Goal: Information Seeking & Learning: Learn about a topic

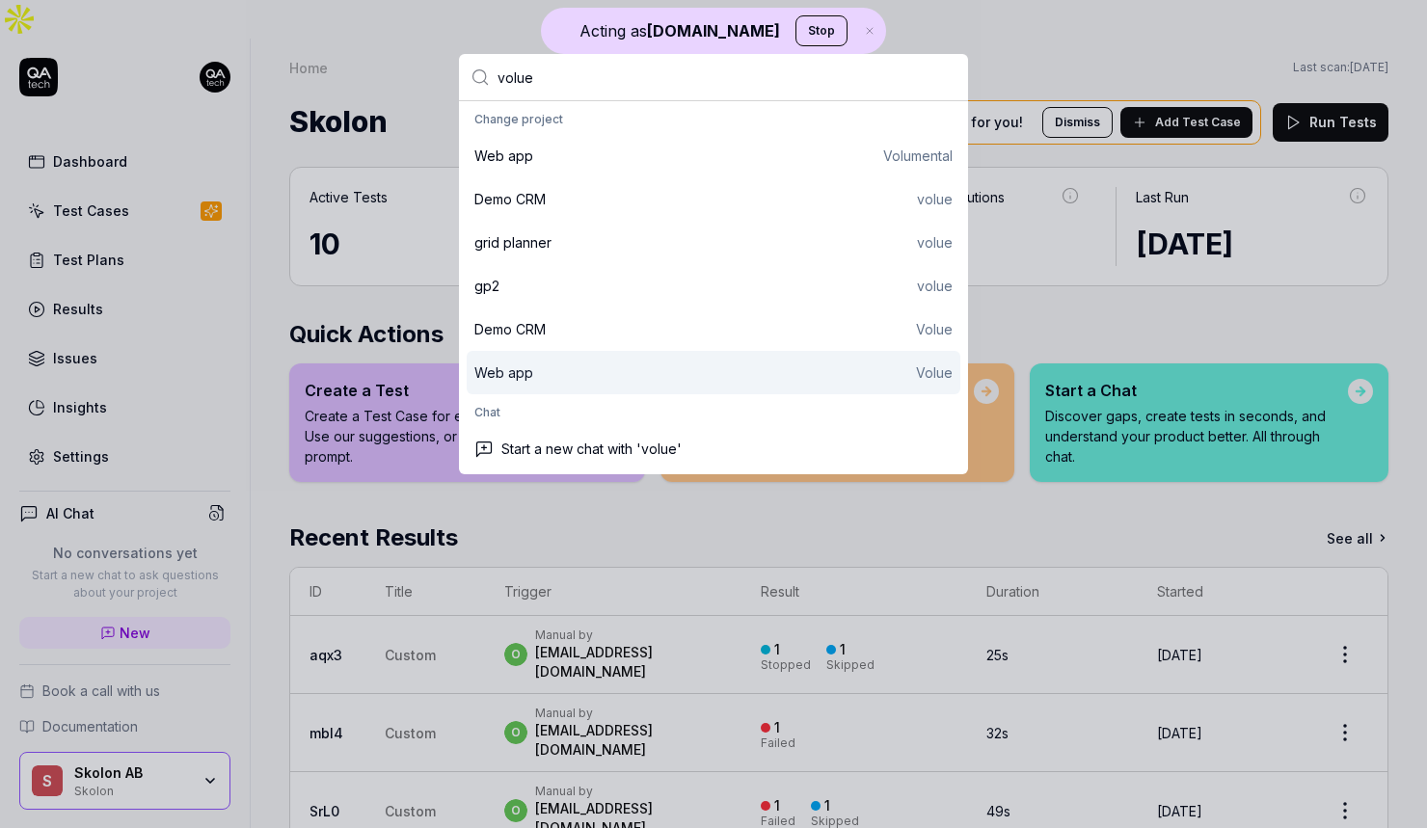
type input "volue"
click at [656, 365] on div "Web app Volue" at bounding box center [713, 373] width 478 height 20
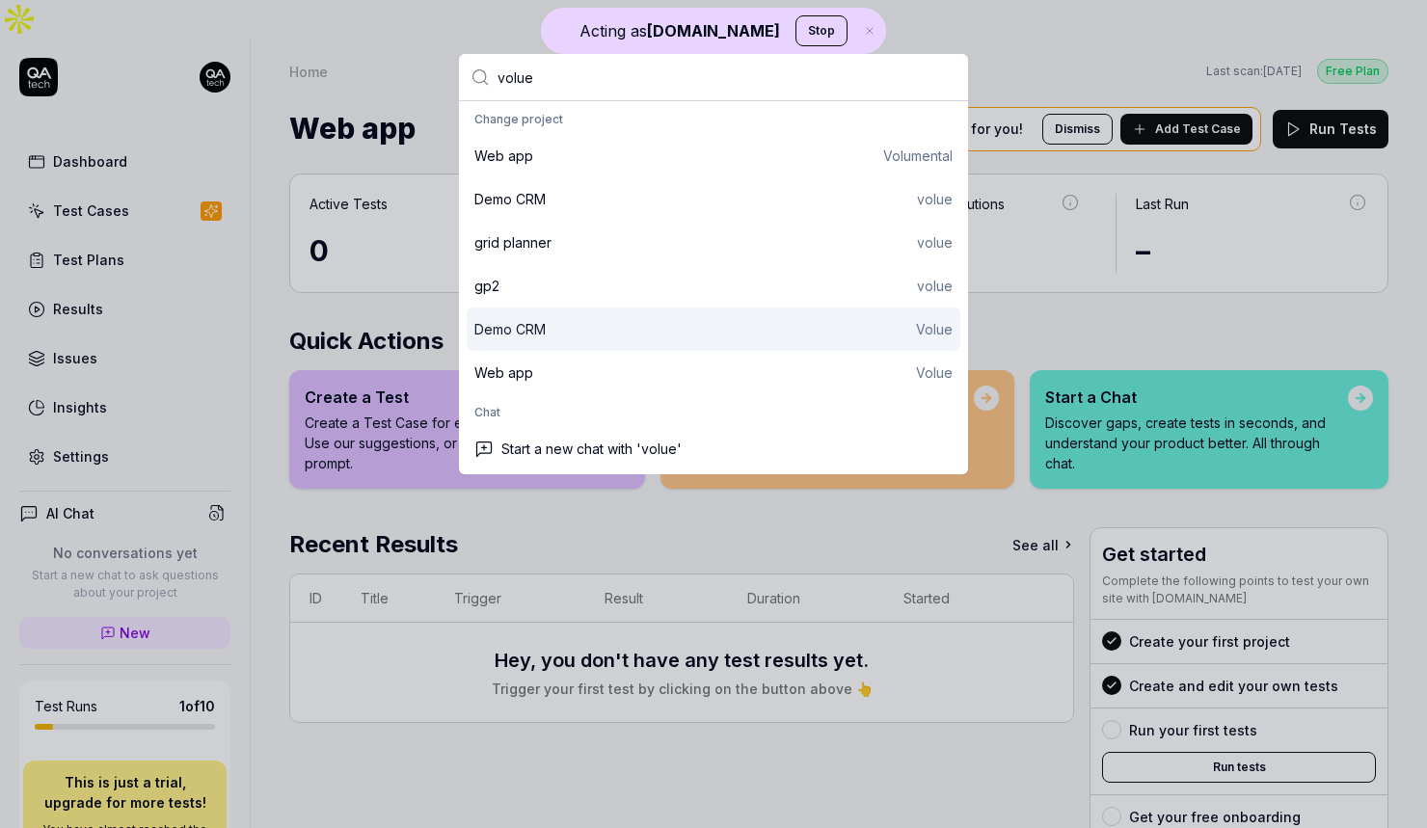
type input "volue"
click at [603, 326] on div "Demo CRM Volue" at bounding box center [713, 329] width 478 height 20
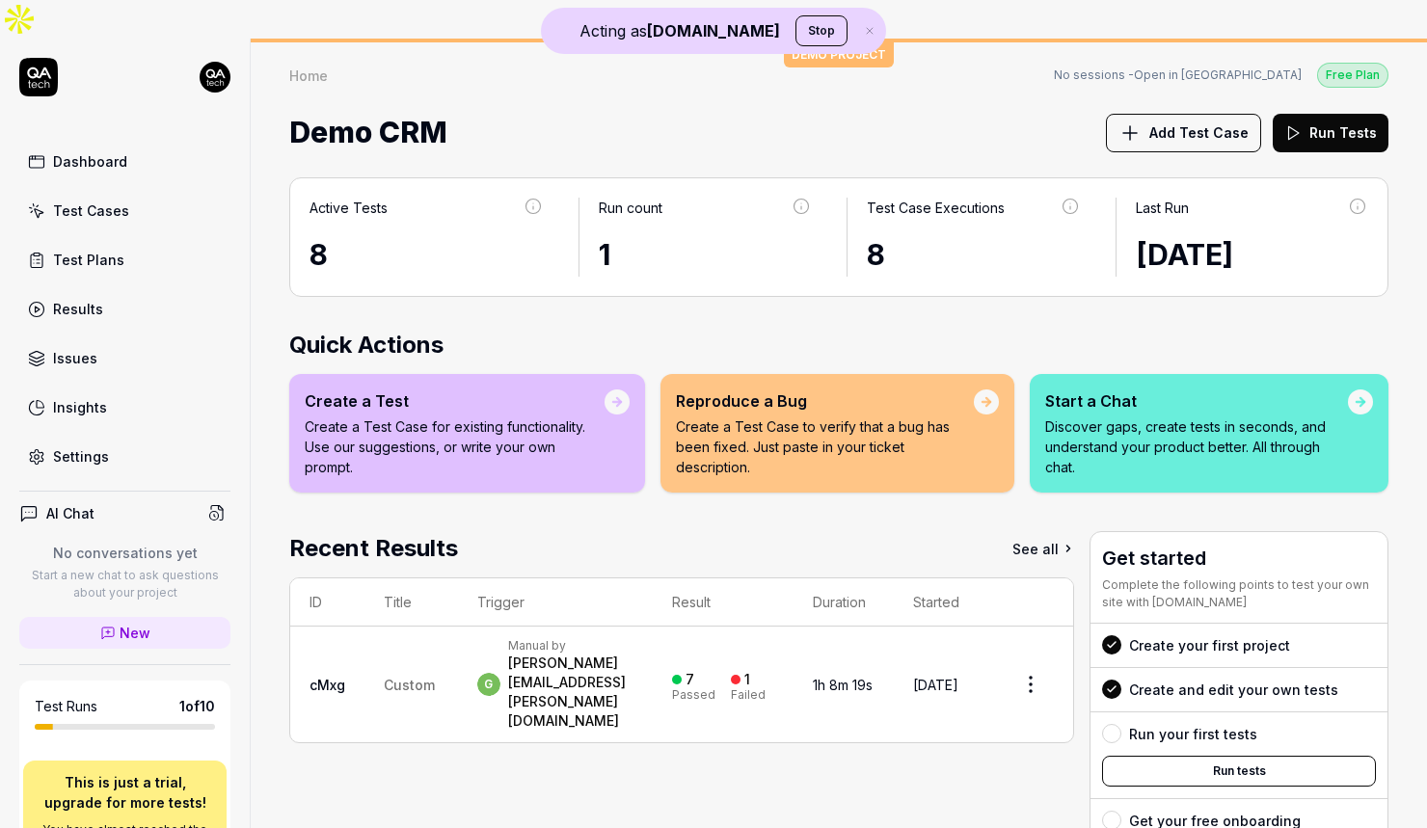
click at [531, 627] on td "g Manual by [PERSON_NAME][EMAIL_ADDRESS][PERSON_NAME][DOMAIN_NAME]" at bounding box center [555, 685] width 195 height 116
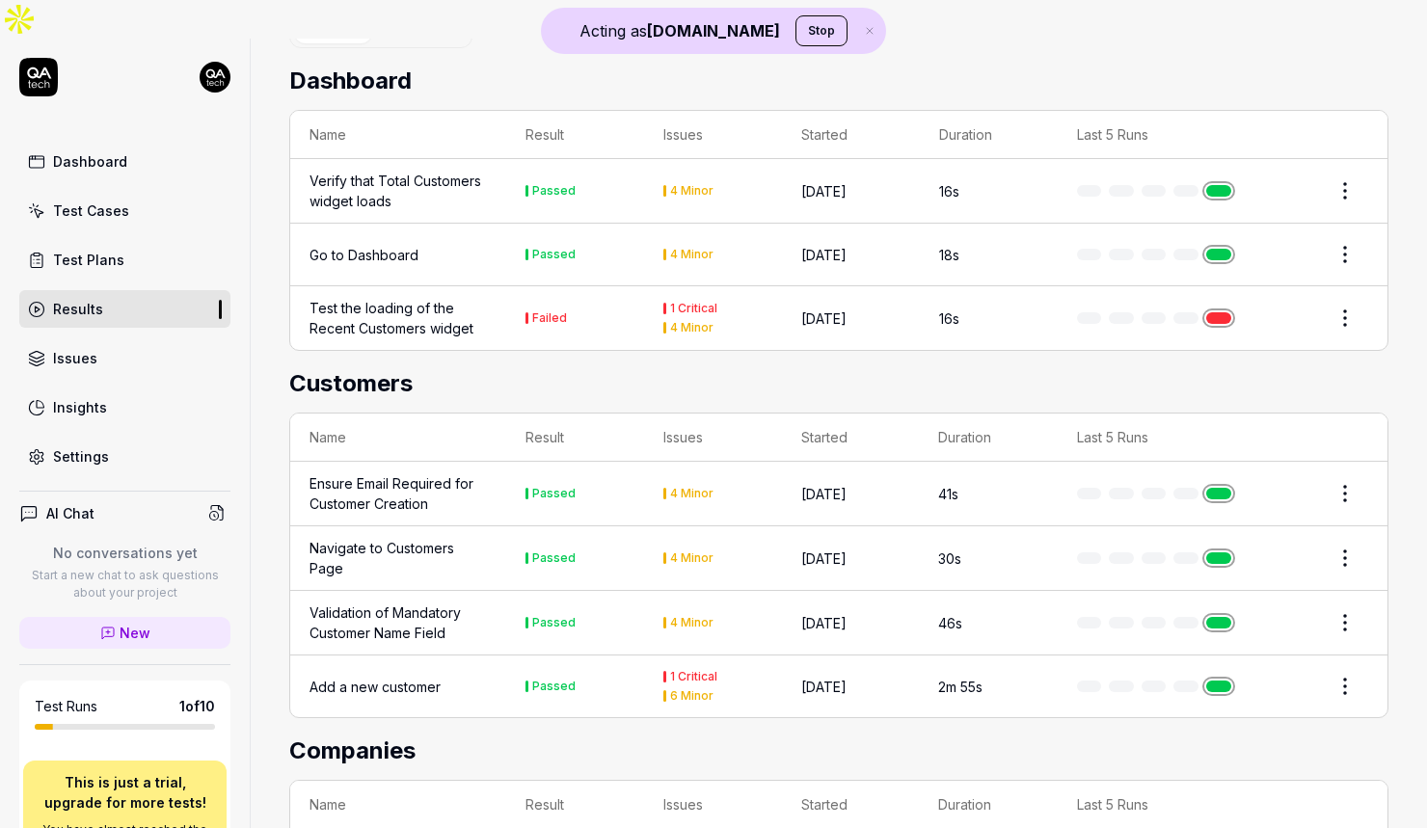
scroll to position [335, 0]
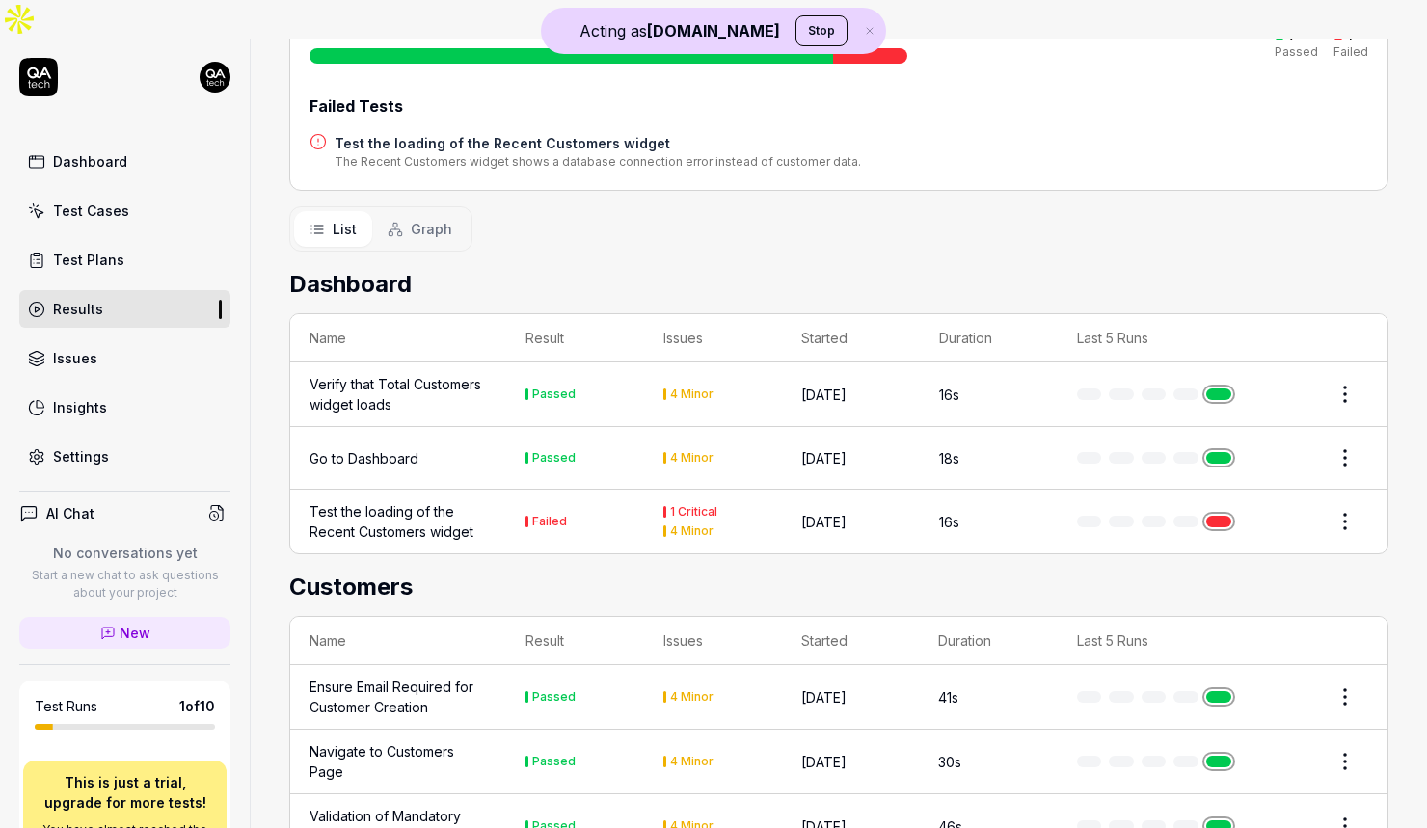
click at [393, 374] on div "Verify that Total Customers widget loads" at bounding box center [398, 394] width 177 height 40
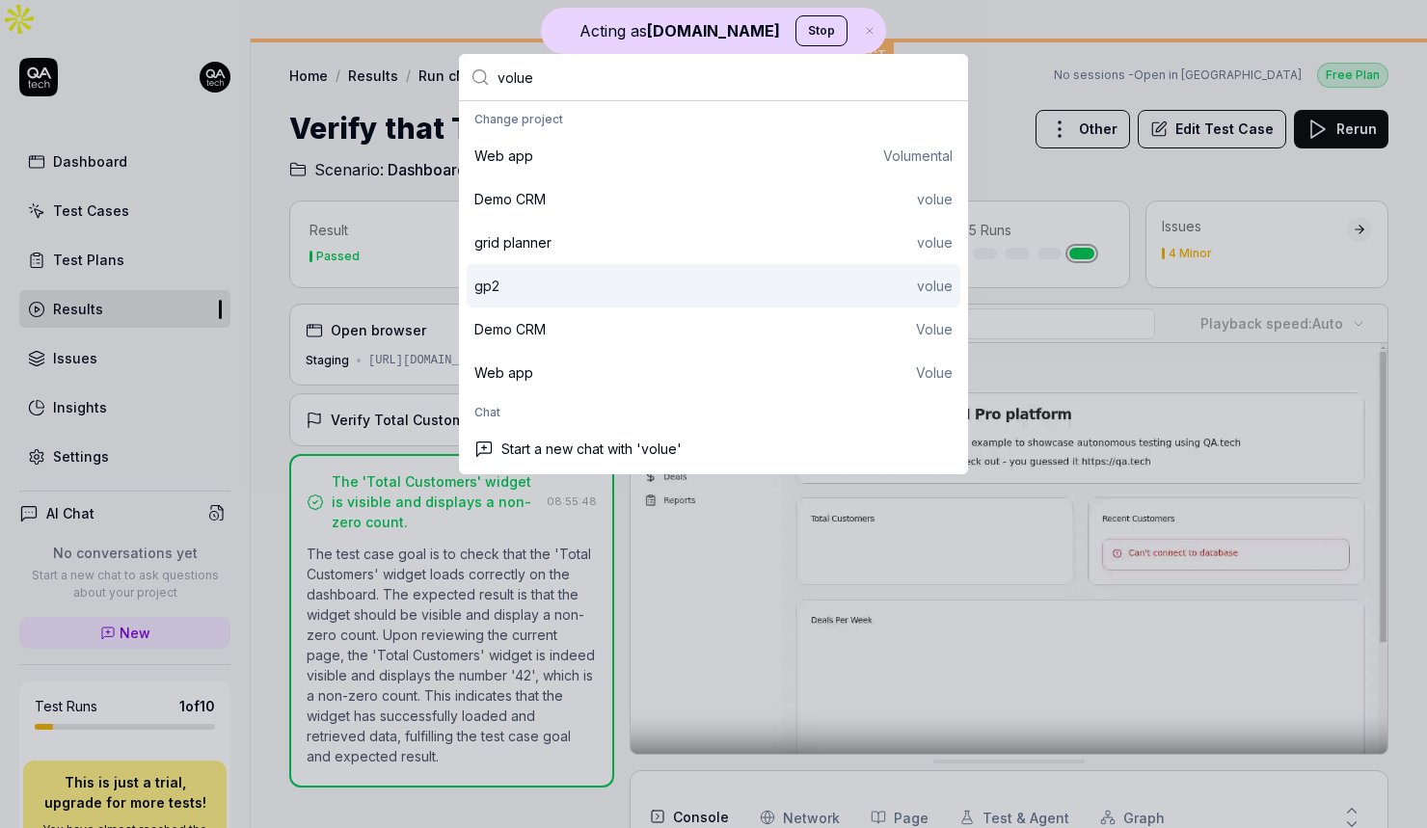
type input "volue"
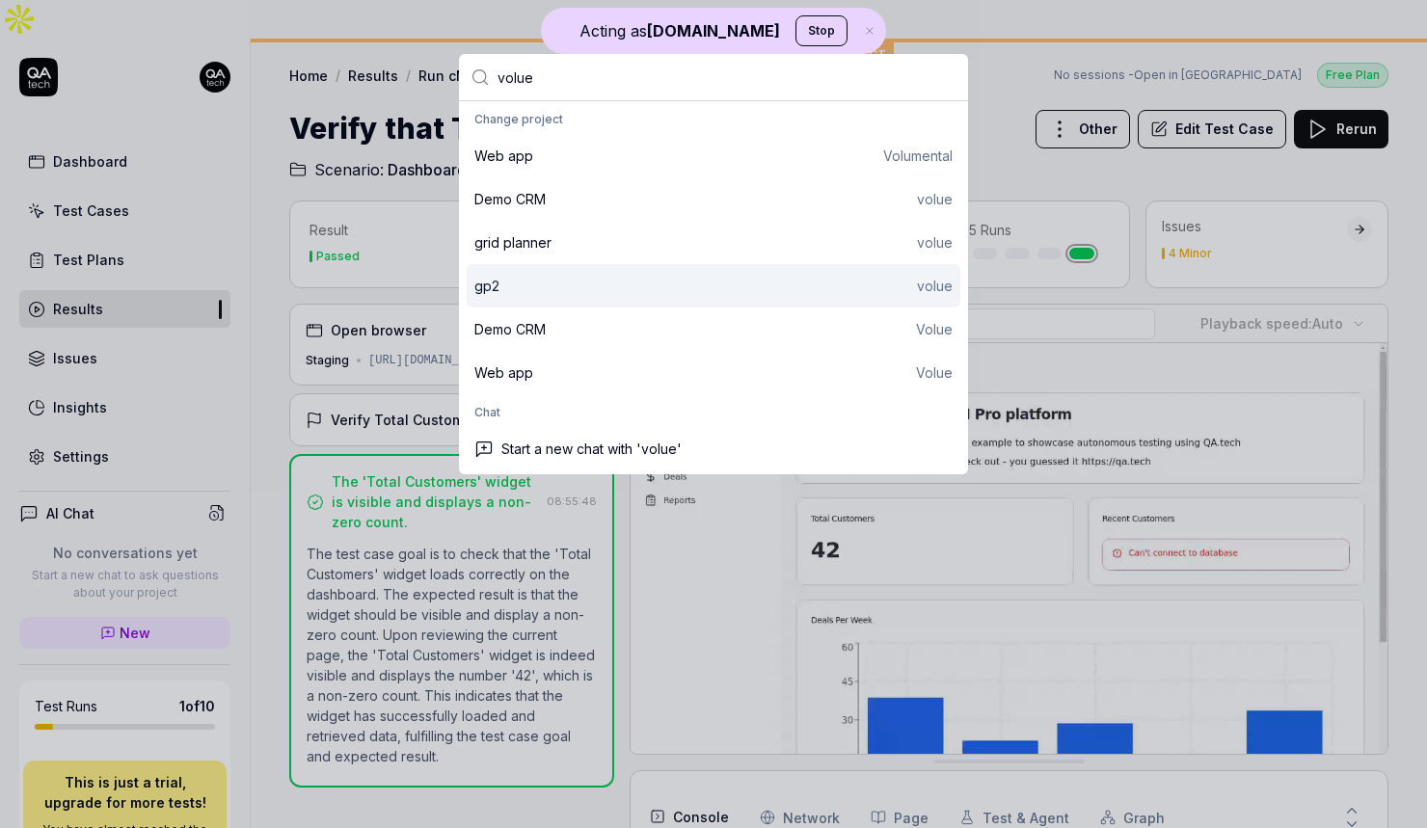
click at [576, 295] on div "gp2 volue" at bounding box center [713, 286] width 478 height 20
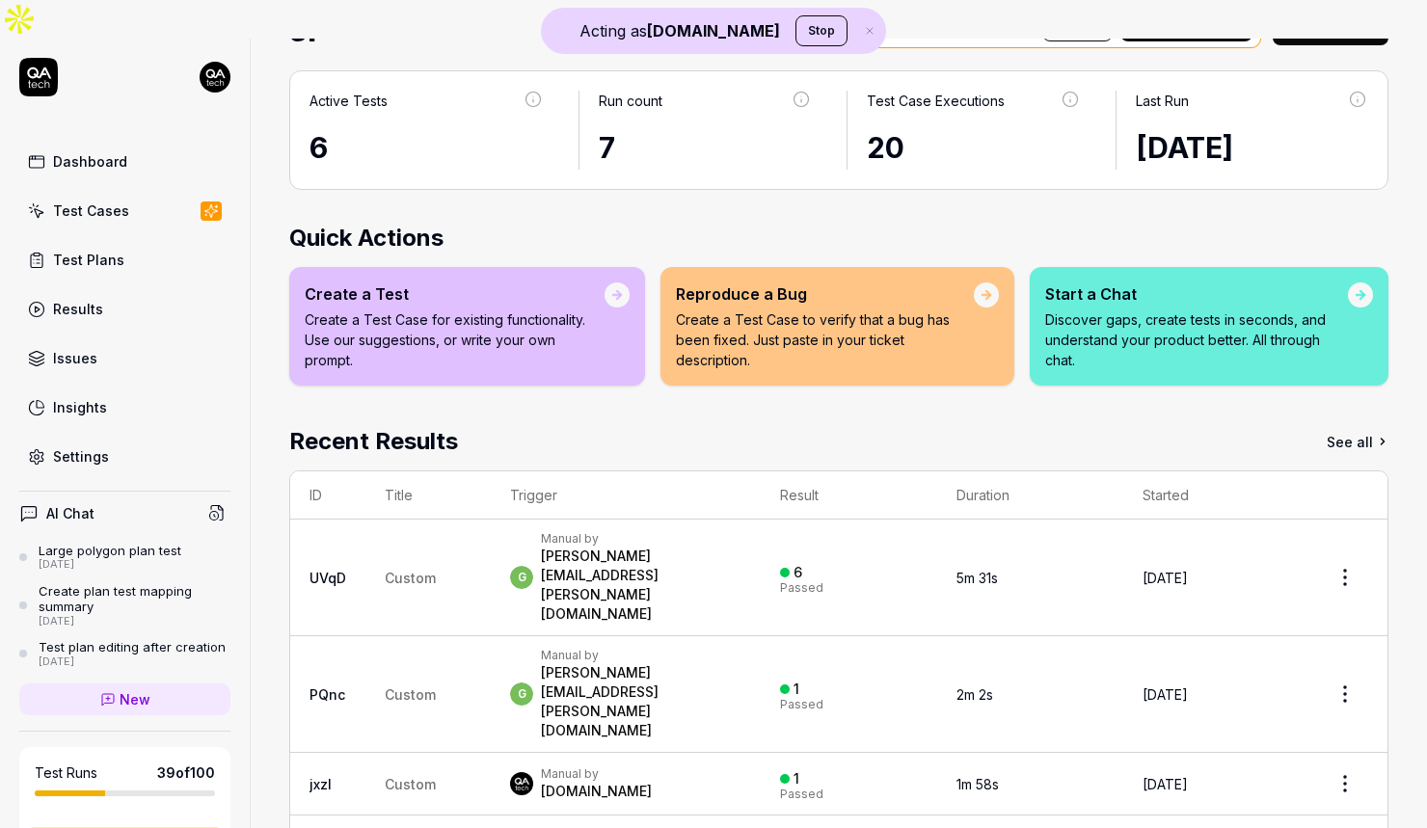
scroll to position [102, 0]
click at [416, 688] on span "Custom" at bounding box center [410, 696] width 51 height 16
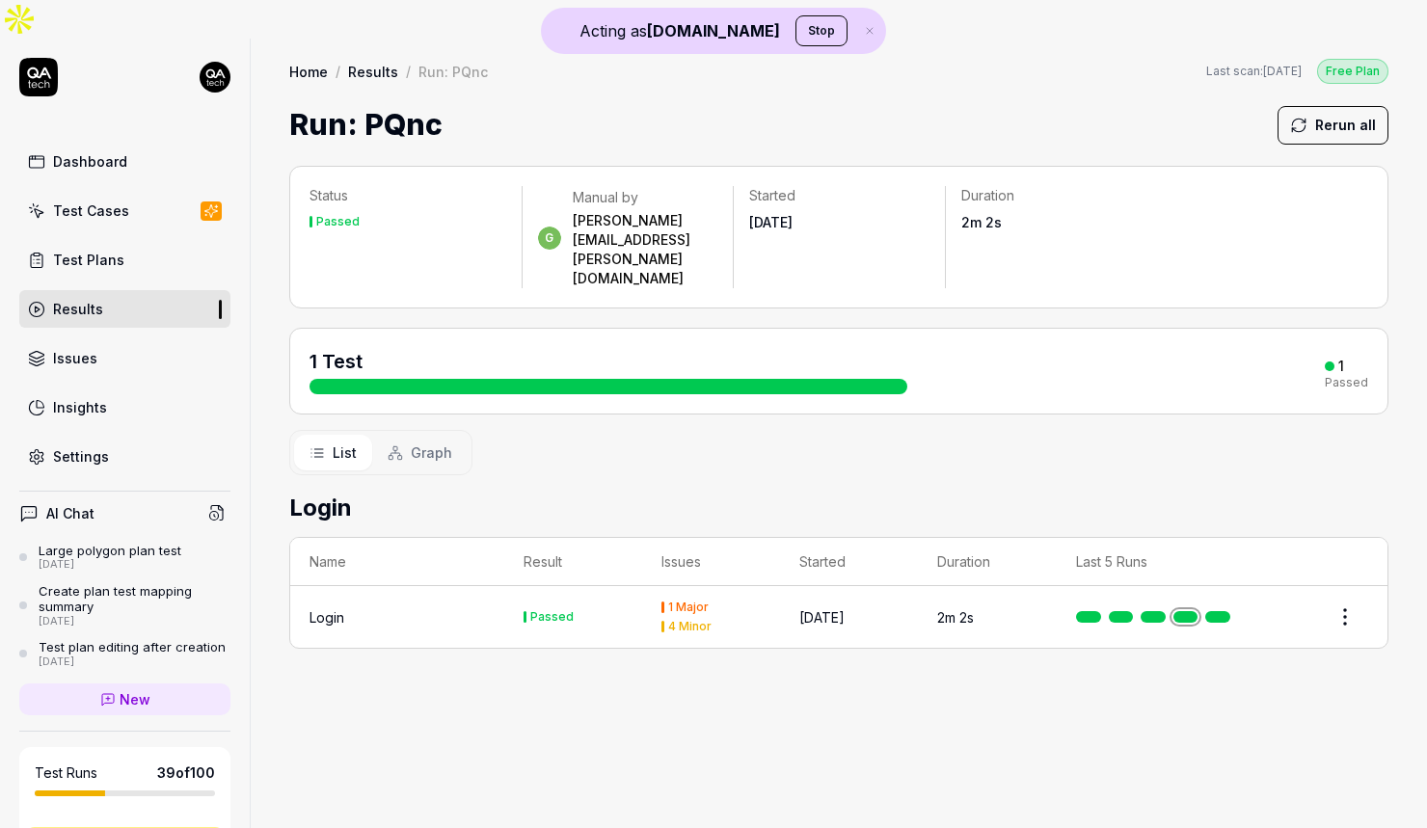
click at [918, 586] on td "2m 2s" at bounding box center [987, 617] width 139 height 62
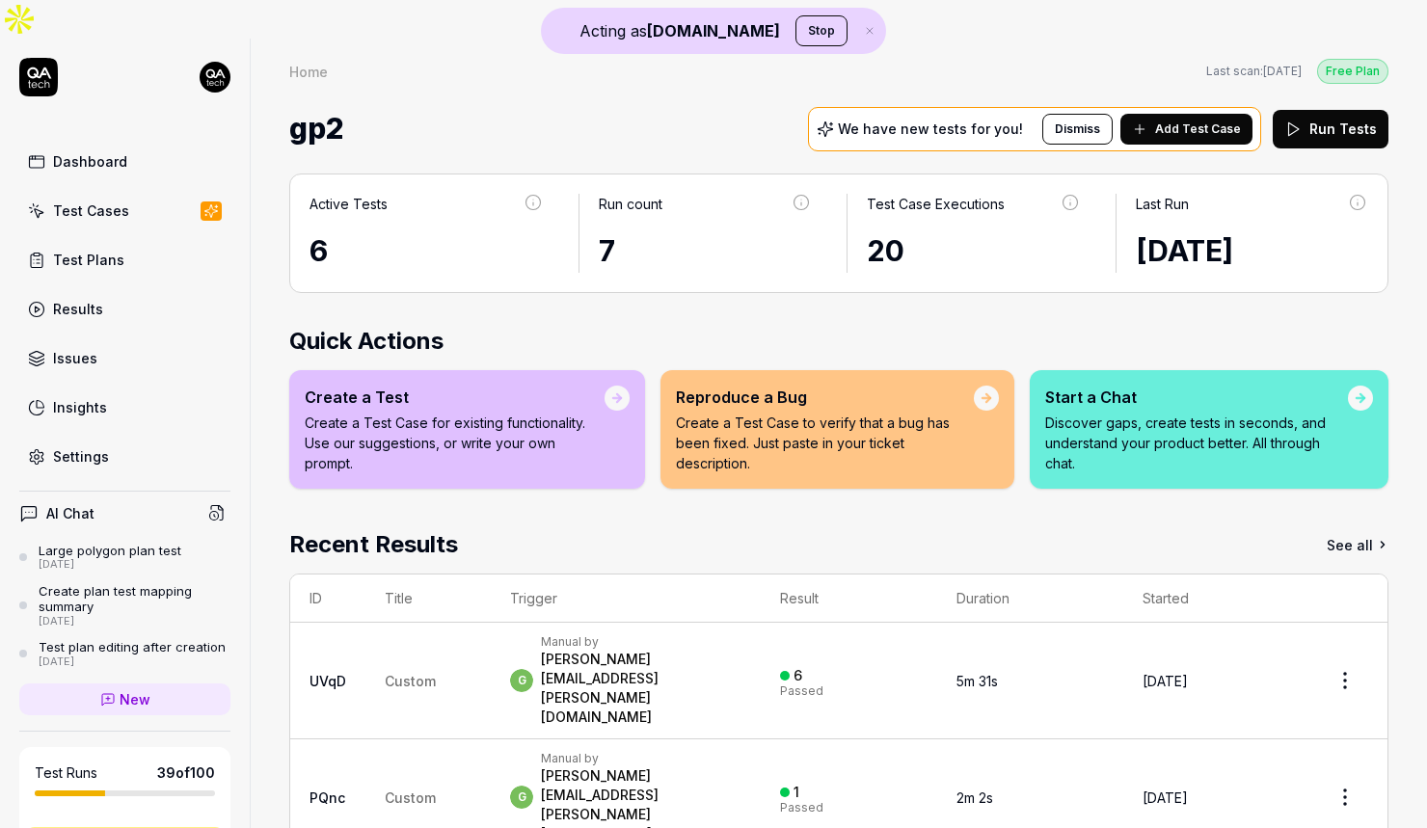
scroll to position [103, 0]
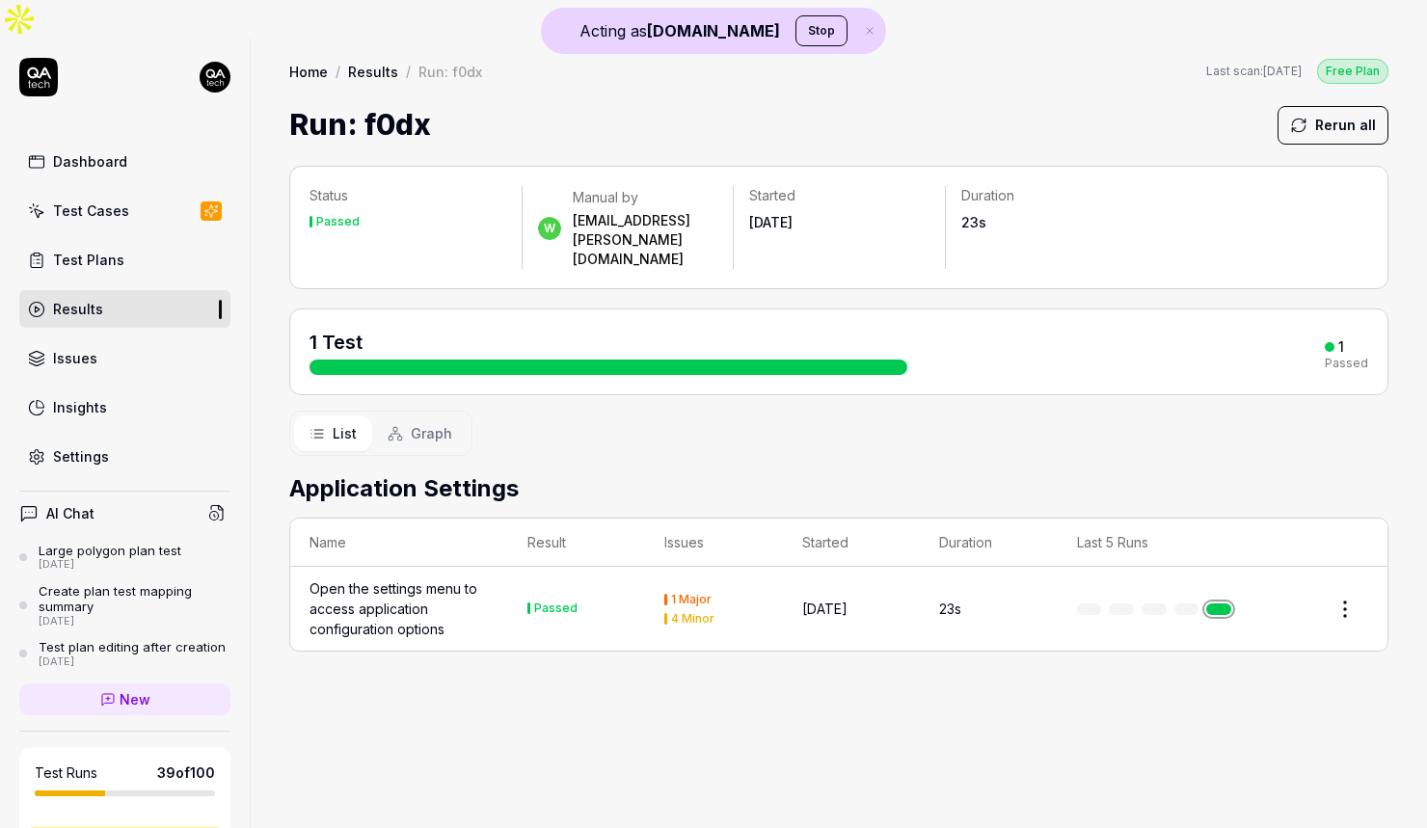
click at [510, 567] on td "Passed" at bounding box center [577, 609] width 138 height 84
click at [423, 579] on div "Open the settings menu to access application configuration options" at bounding box center [399, 609] width 179 height 61
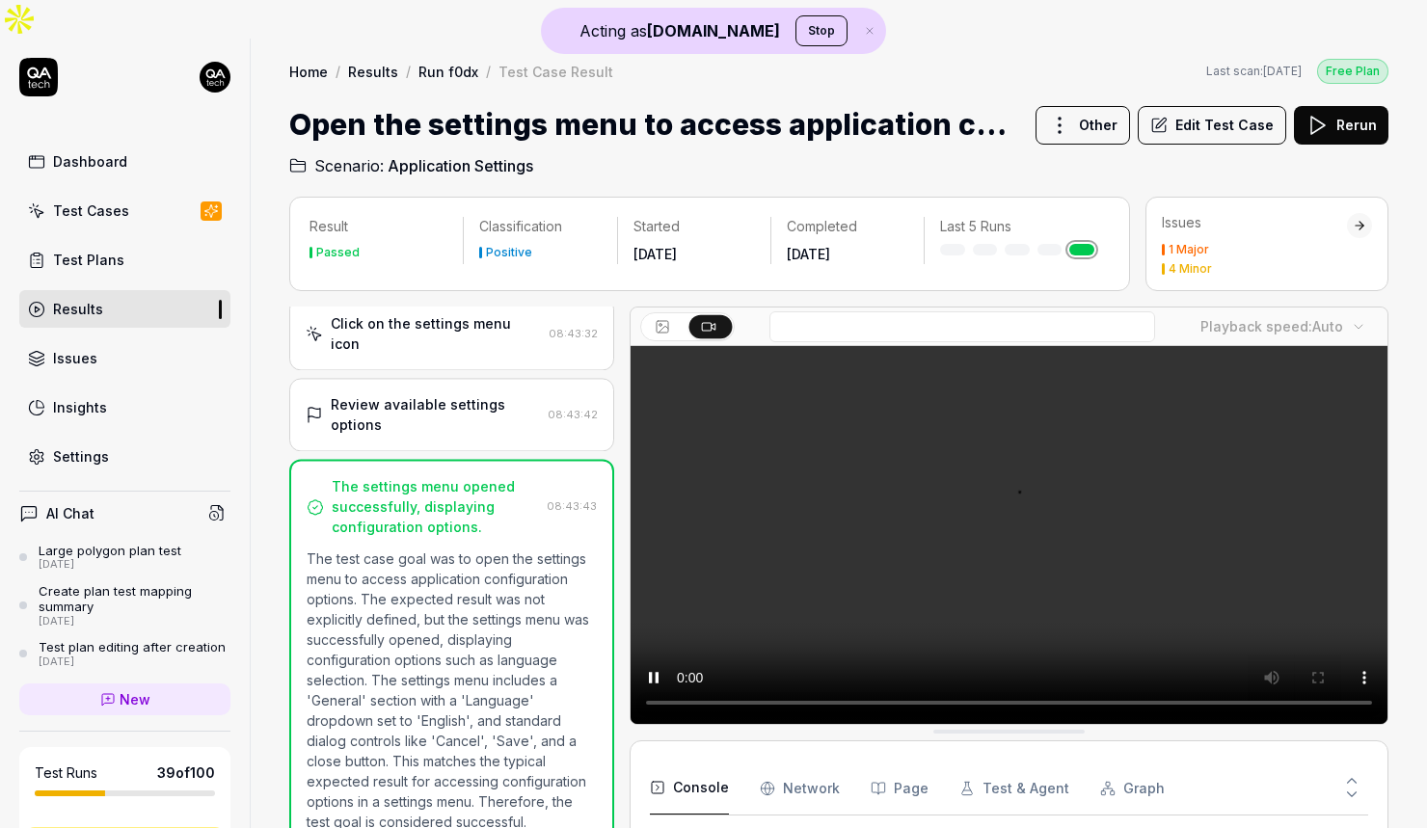
scroll to position [97, 0]
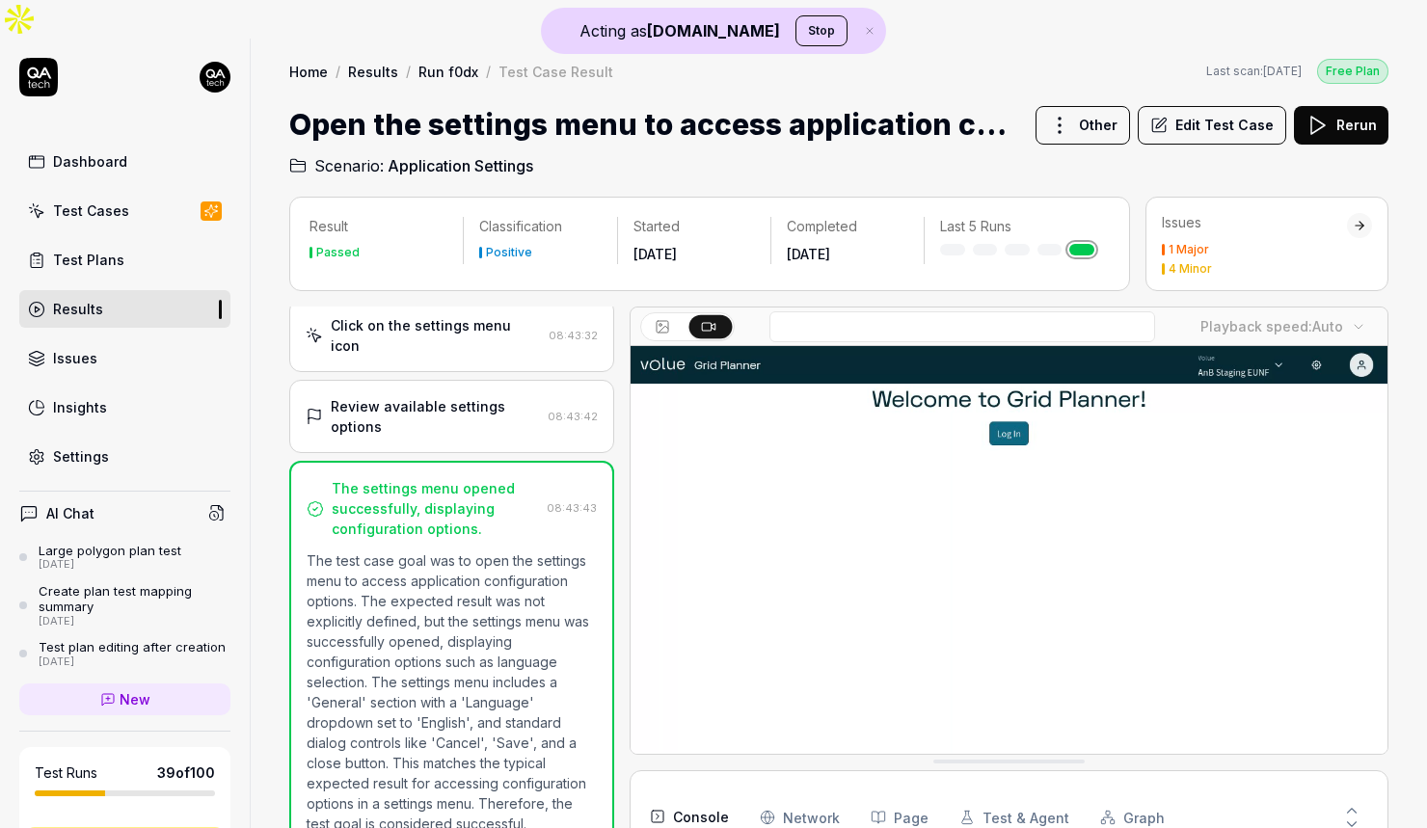
click at [440, 396] on div "Review available settings options" at bounding box center [435, 416] width 209 height 40
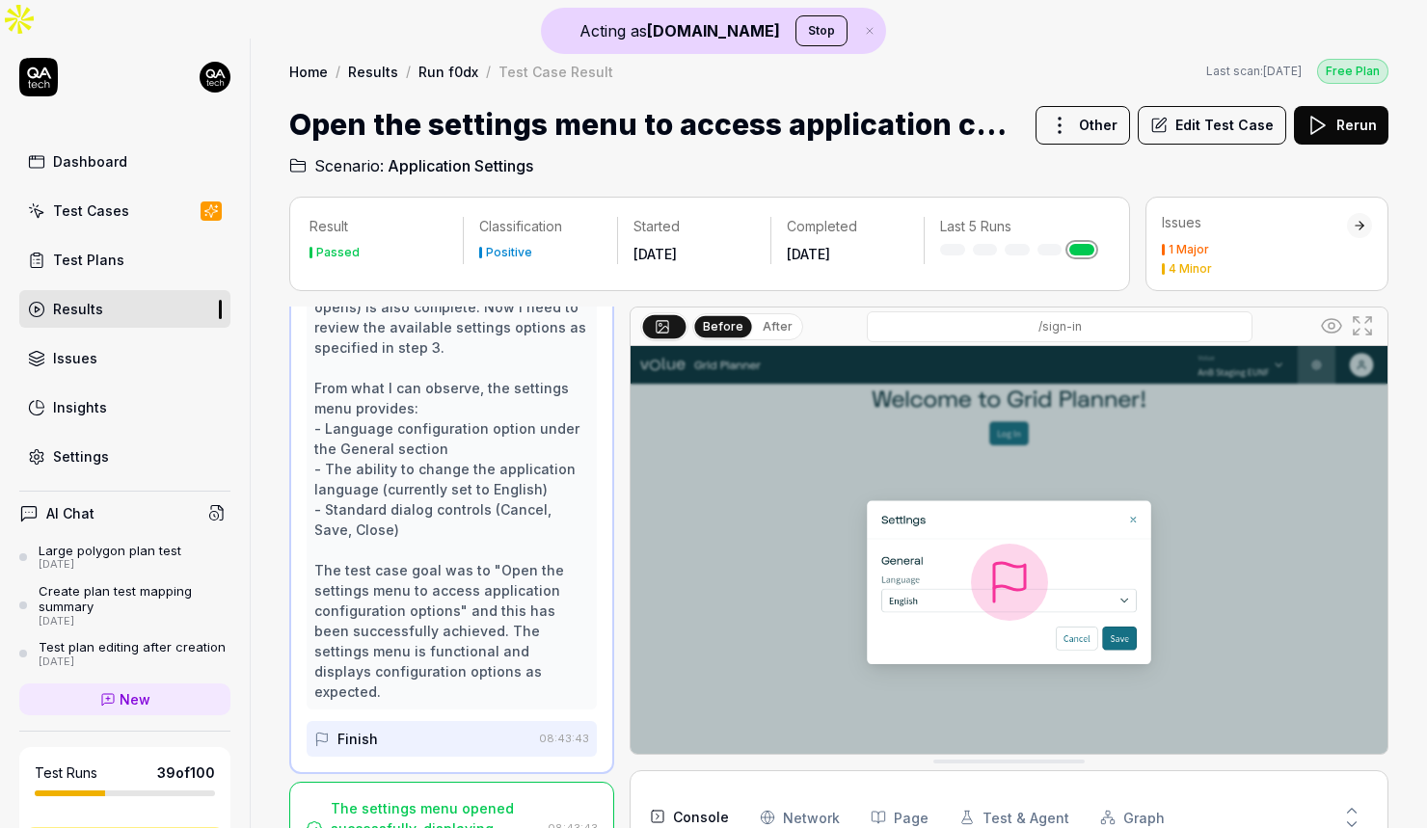
scroll to position [0, 0]
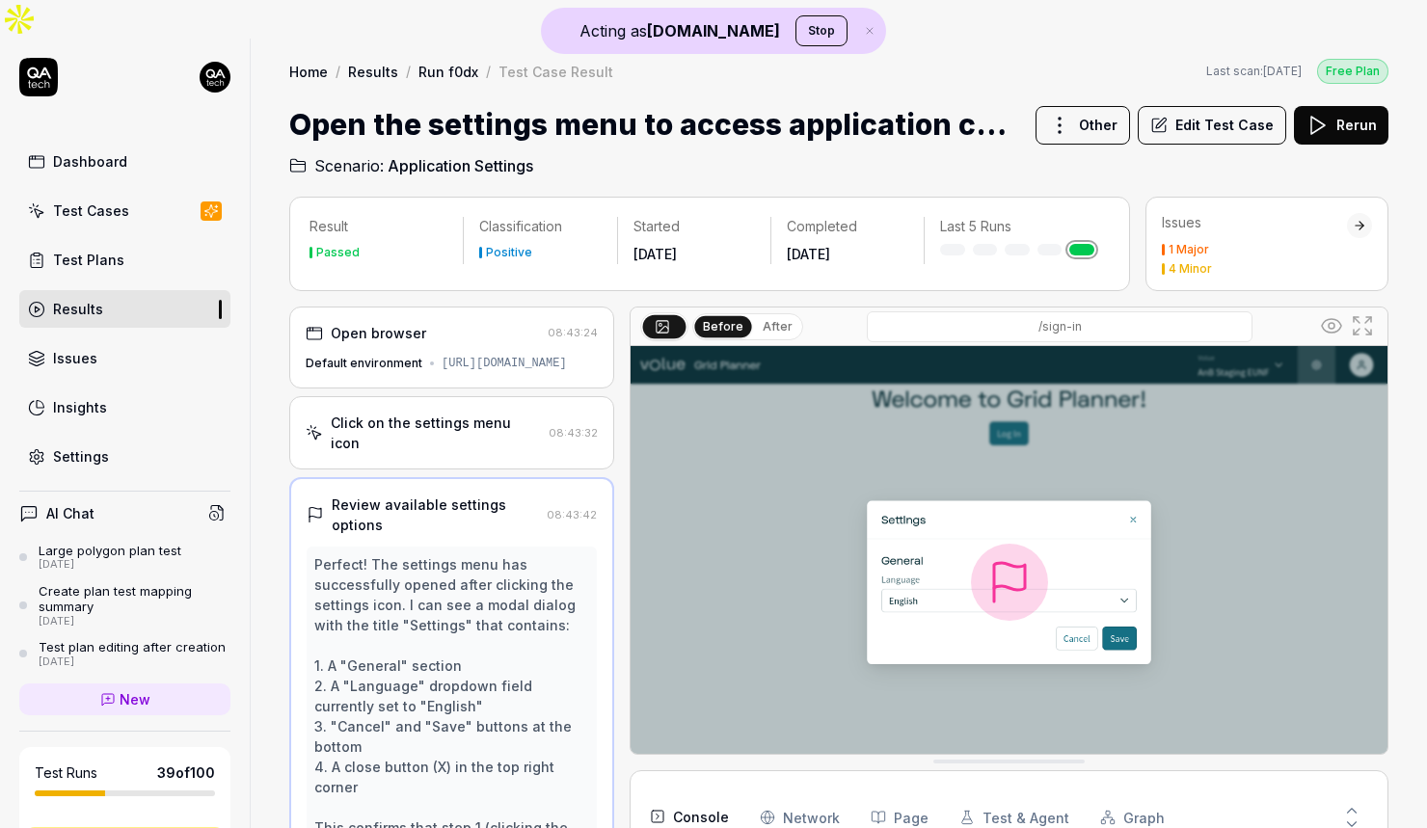
click at [485, 411] on div "Click on the settings menu icon 08:43:32" at bounding box center [451, 432] width 325 height 73
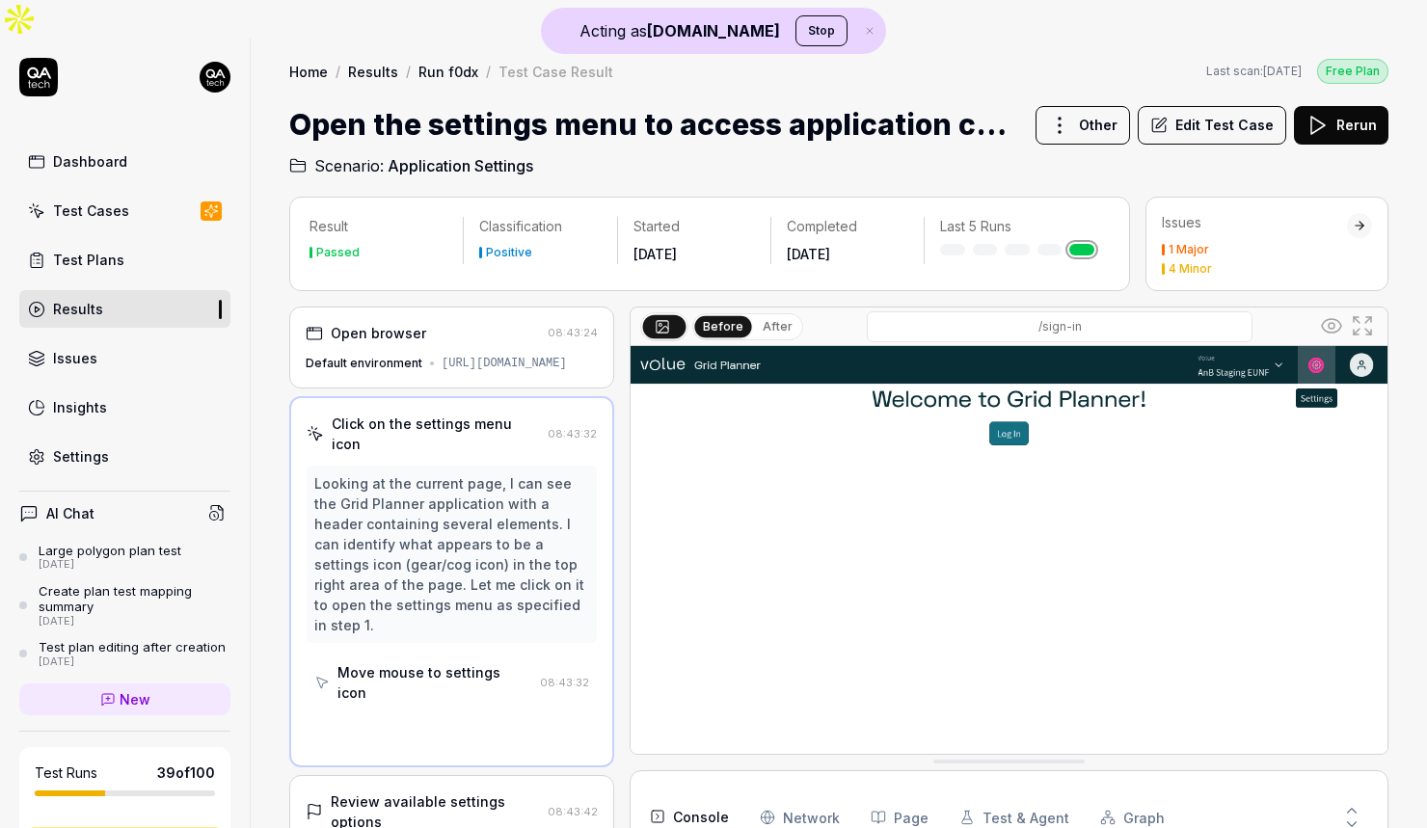
click at [475, 355] on div "Default environment [URL][DOMAIN_NAME]" at bounding box center [452, 363] width 292 height 17
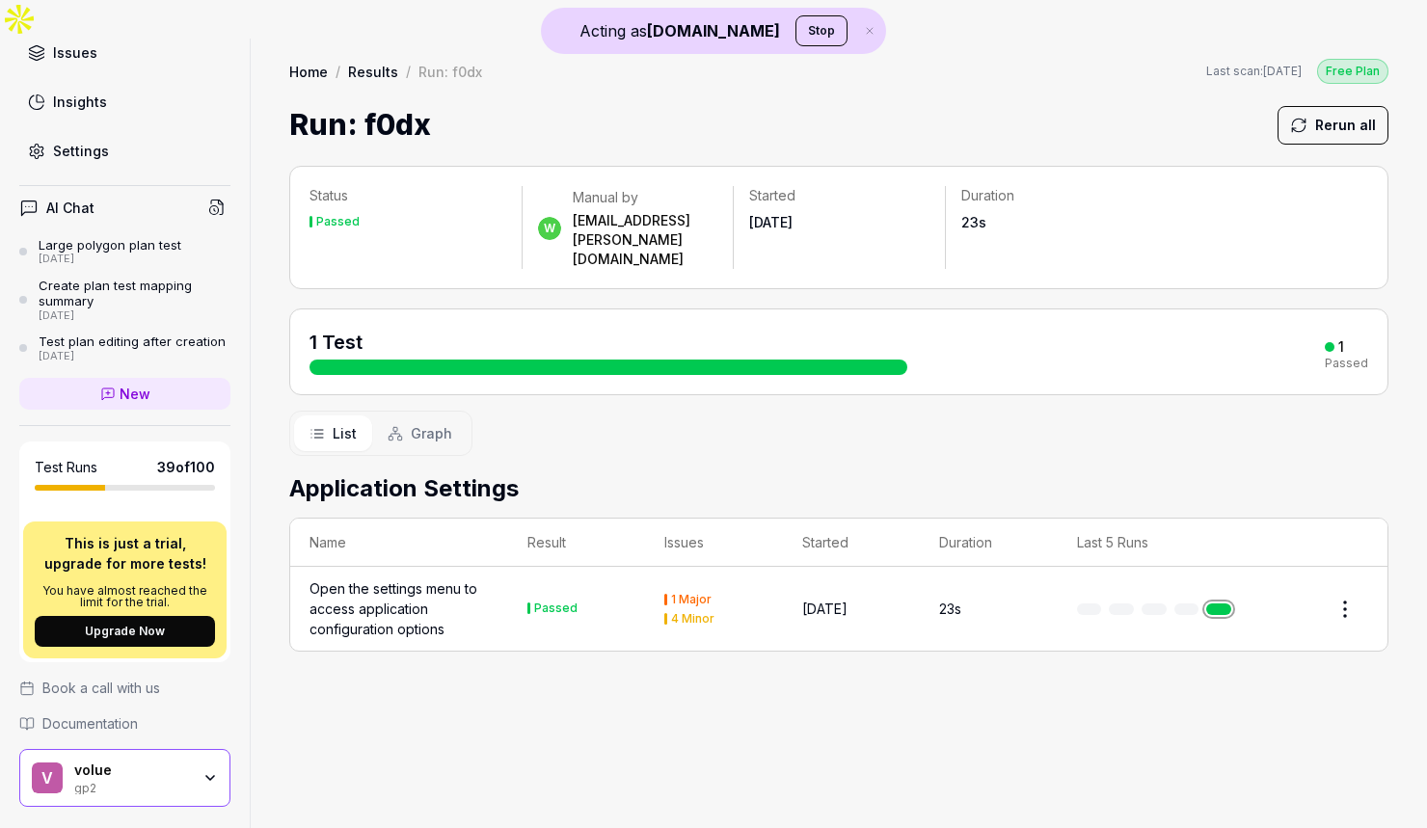
scroll to position [339, 0]
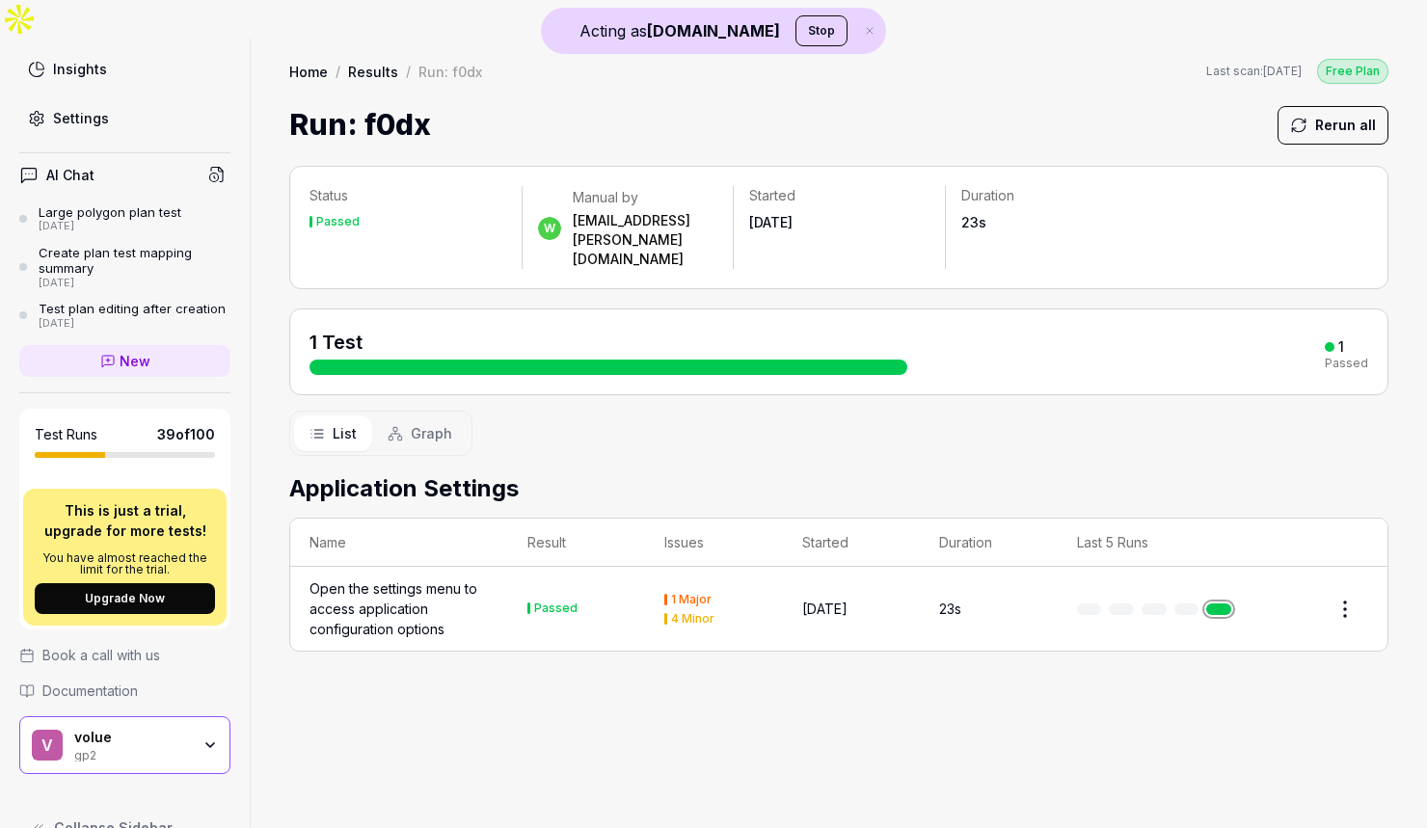
click at [427, 416] on button "Graph" at bounding box center [419, 434] width 95 height 36
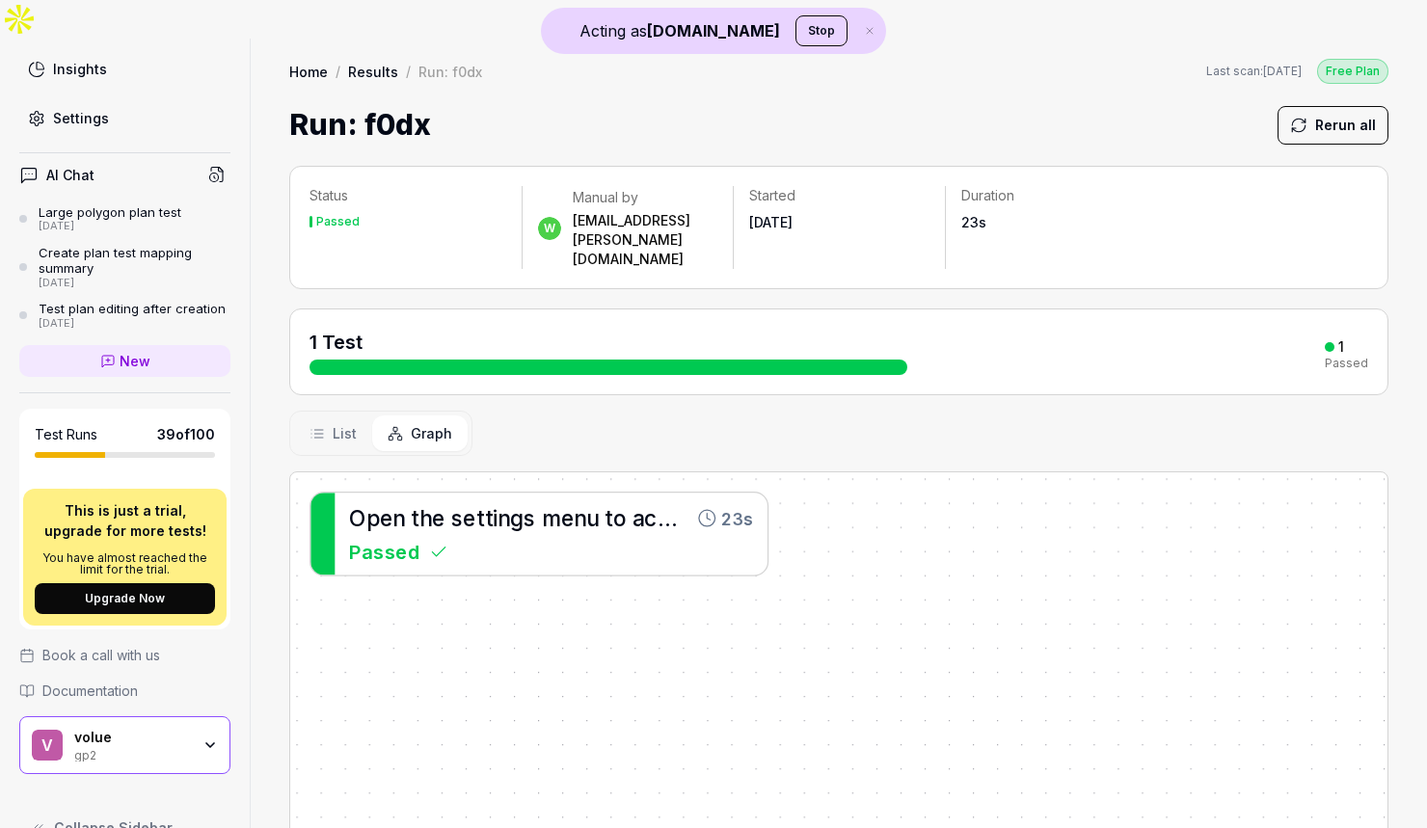
click at [333, 423] on span "List" at bounding box center [345, 433] width 24 height 20
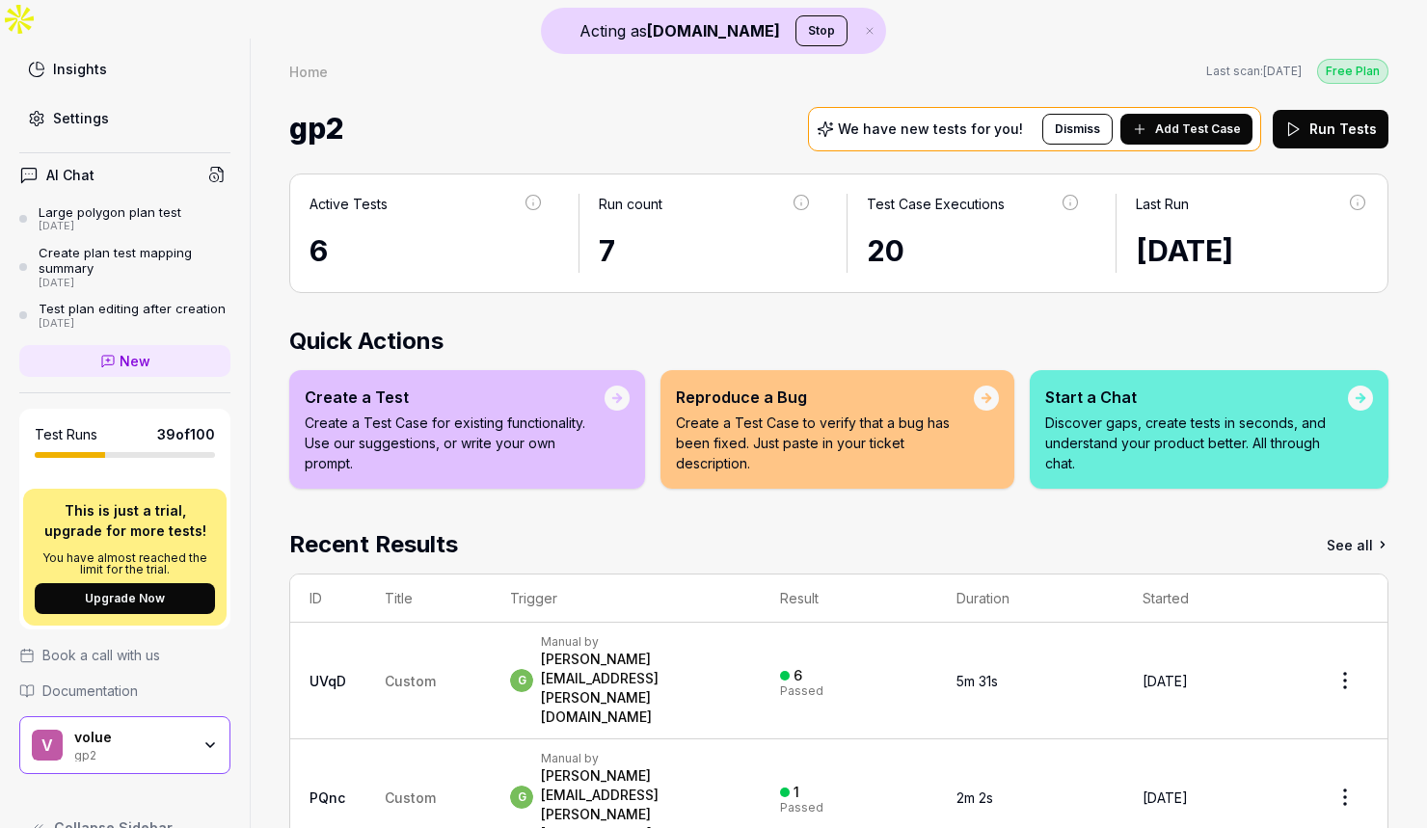
scroll to position [103, 0]
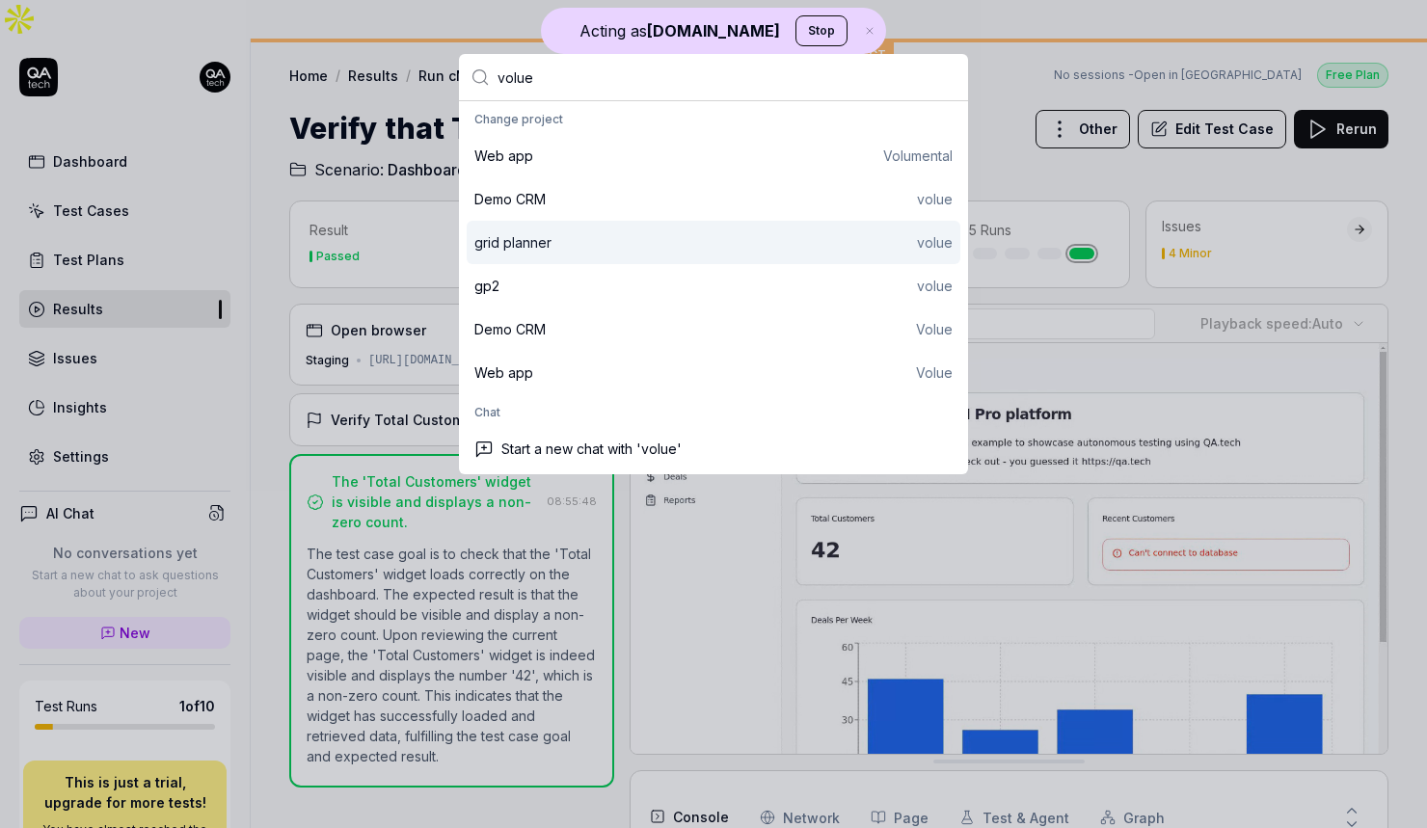
type input "volue"
click at [541, 246] on div "grid planner" at bounding box center [512, 242] width 77 height 20
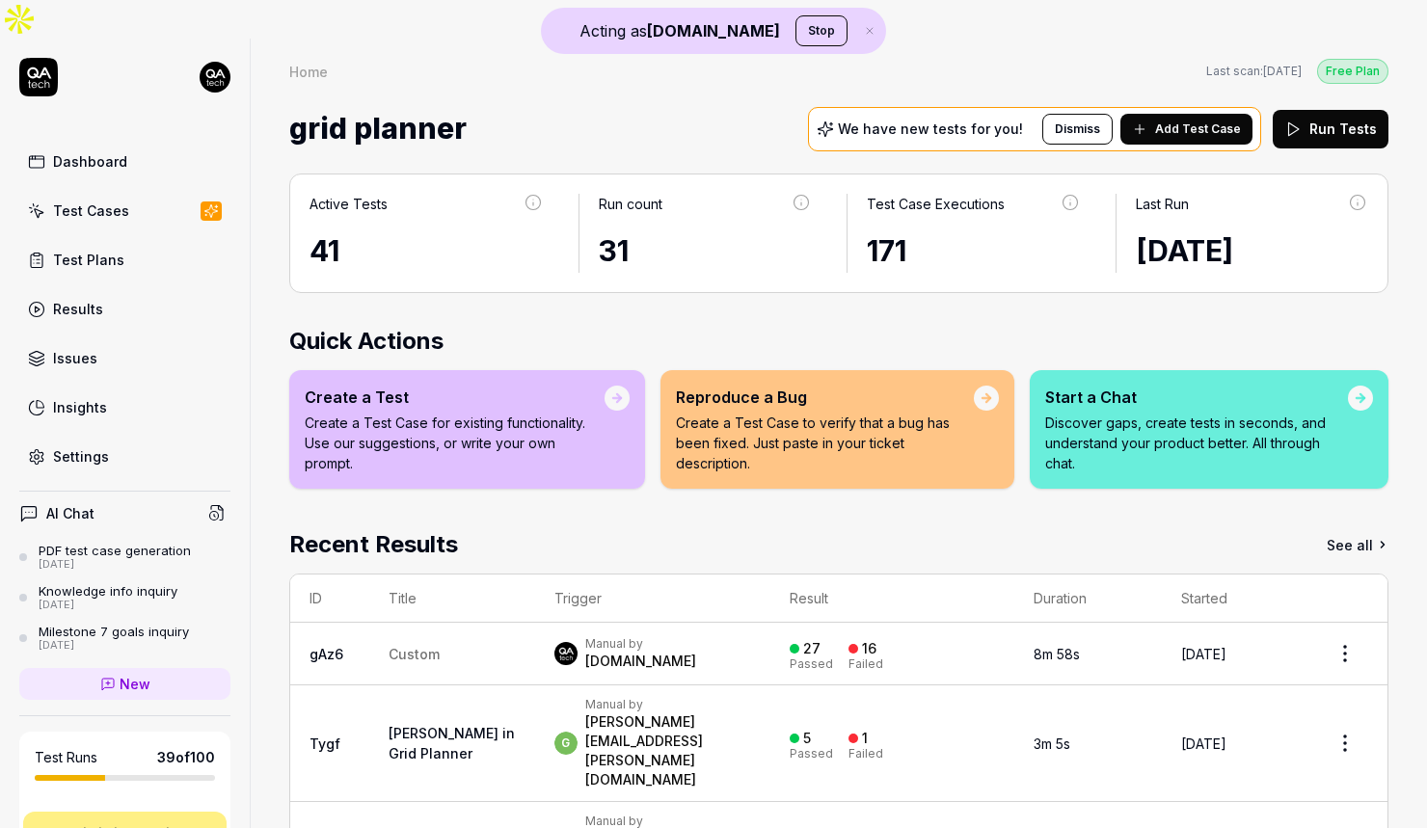
scroll to position [127, 0]
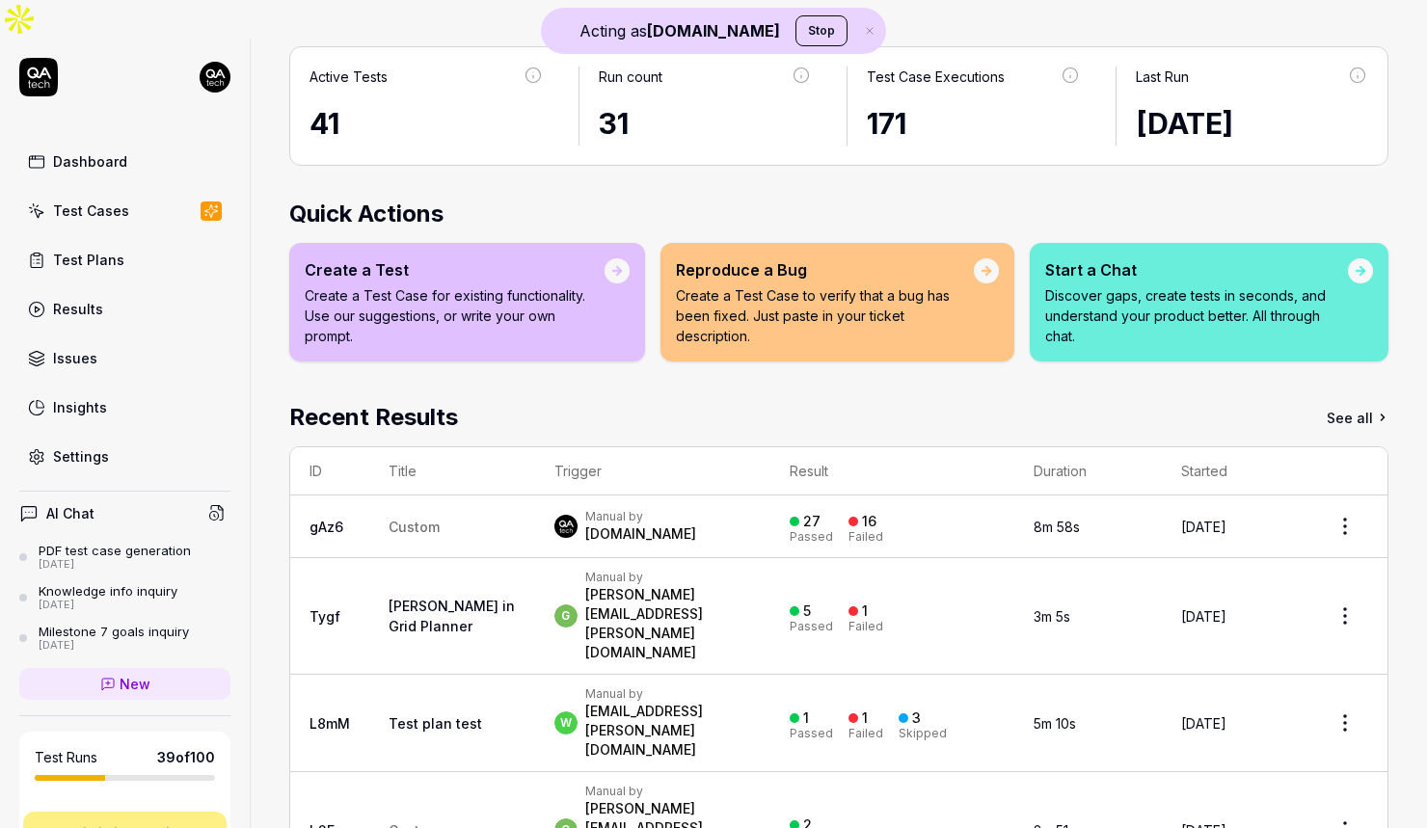
click at [462, 496] on td "Custom" at bounding box center [452, 527] width 166 height 63
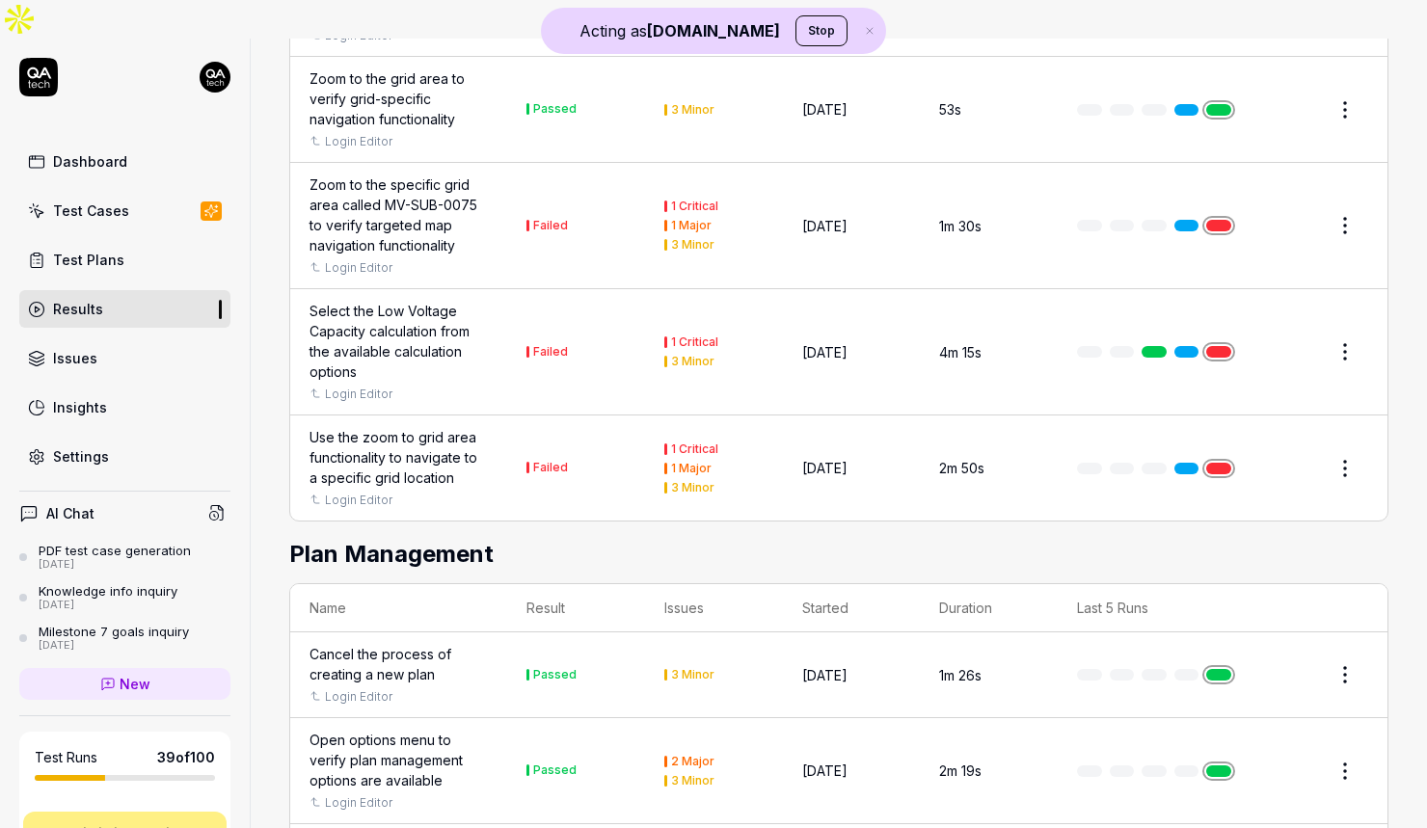
scroll to position [1930, 0]
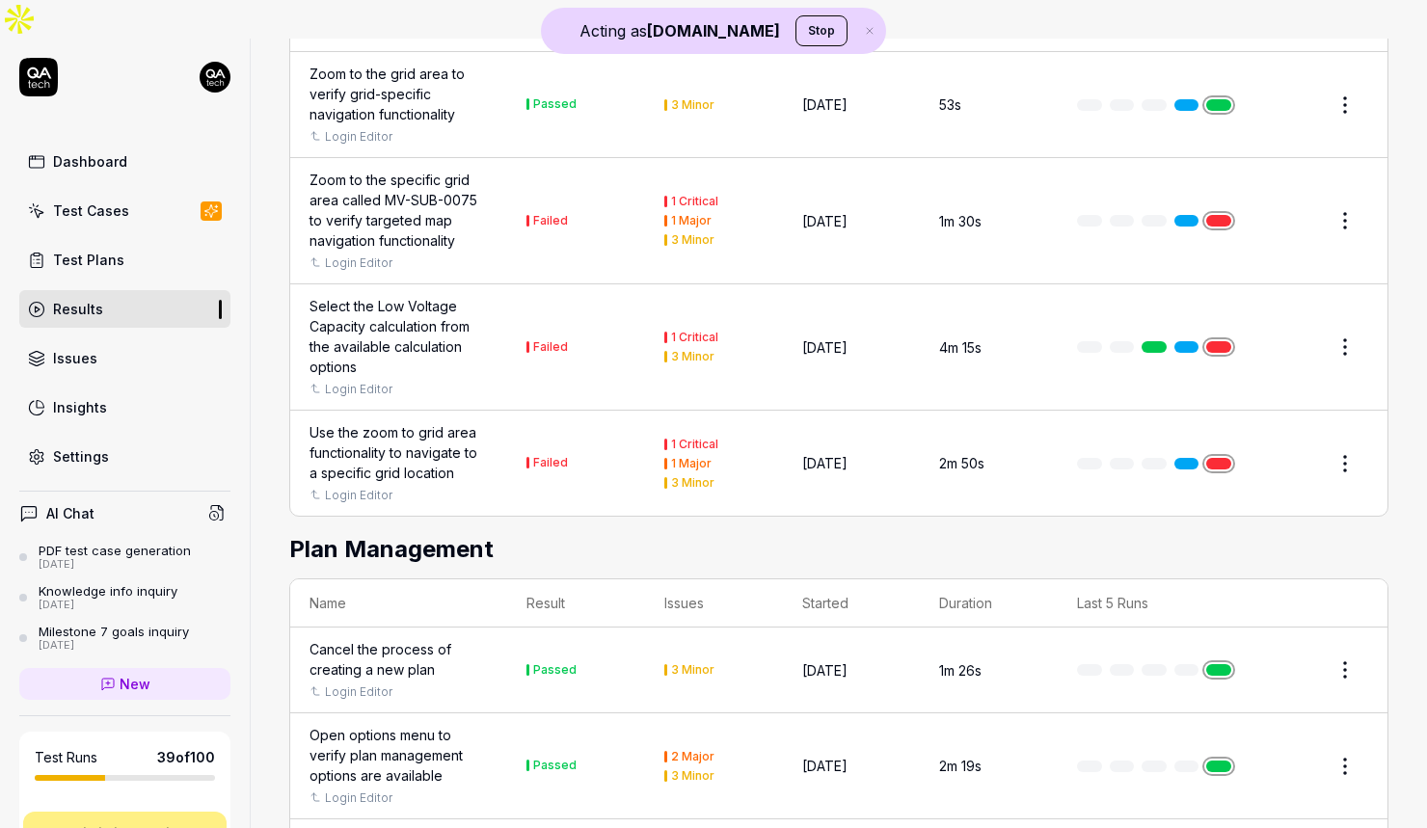
click at [405, 296] on div "Select the Low Voltage Capacity calculation from the available calculation opti…" at bounding box center [399, 336] width 178 height 81
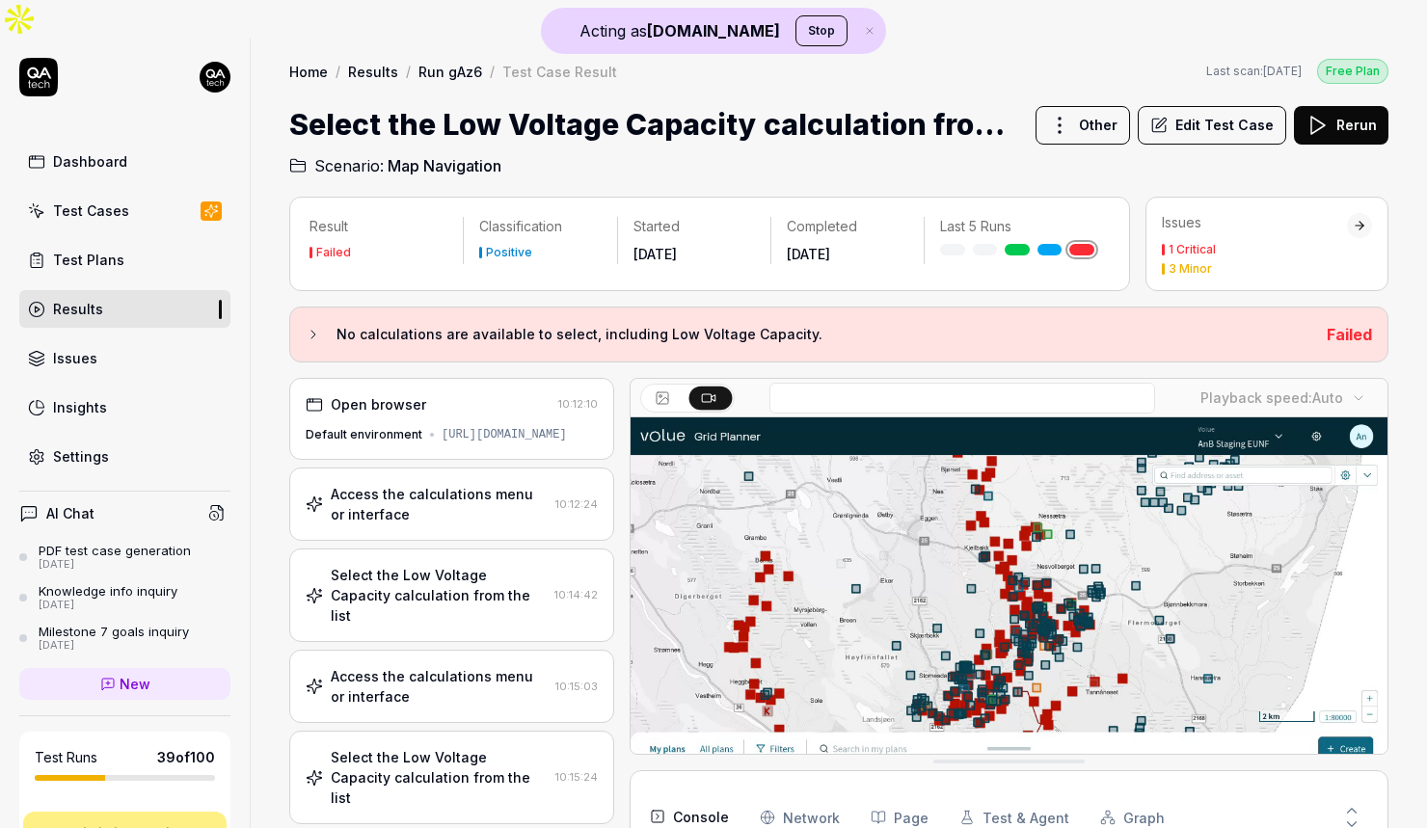
click at [478, 484] on div "Access the calculations menu or interface" at bounding box center [439, 504] width 217 height 40
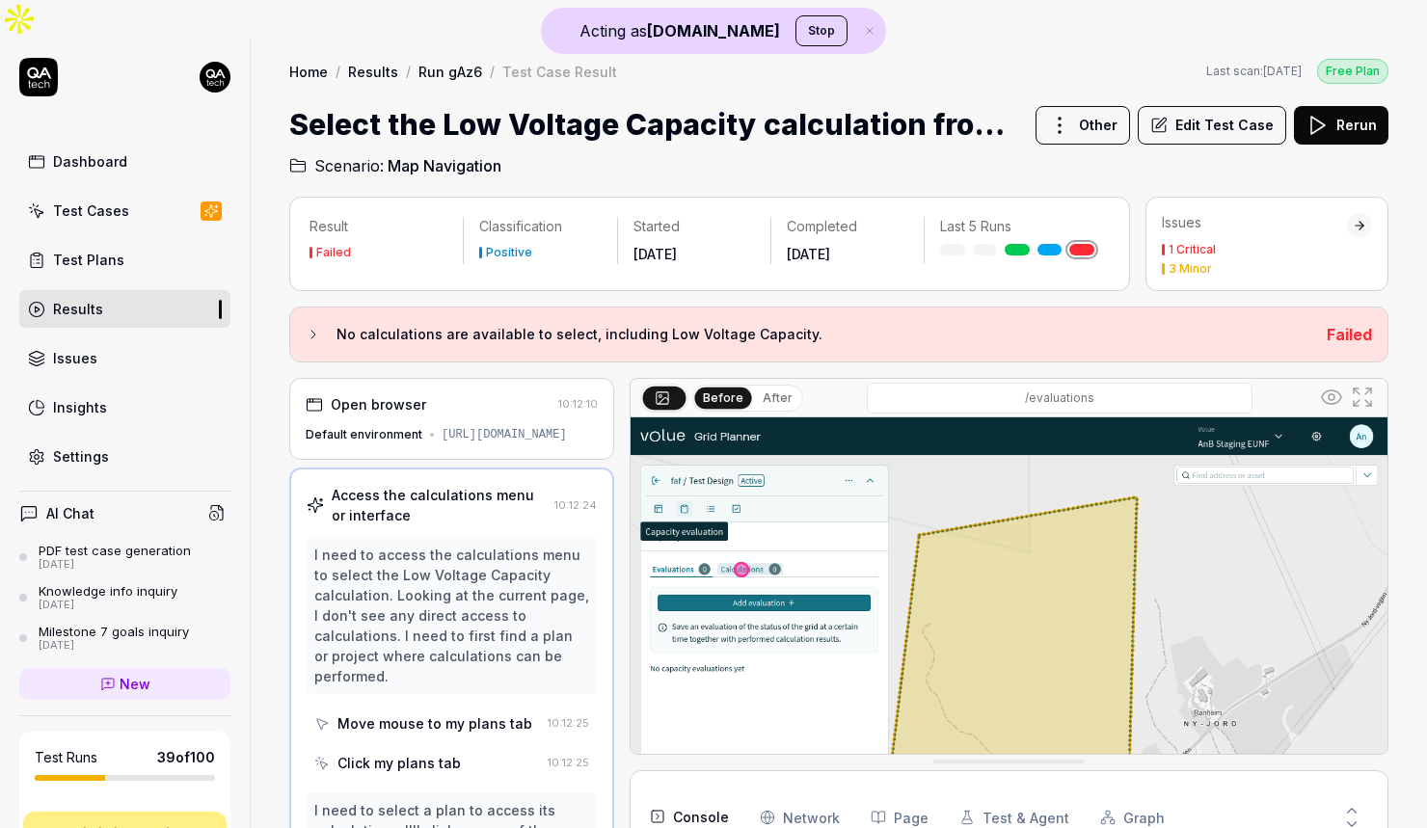
click at [458, 426] on div "[URL][DOMAIN_NAME]" at bounding box center [504, 434] width 125 height 17
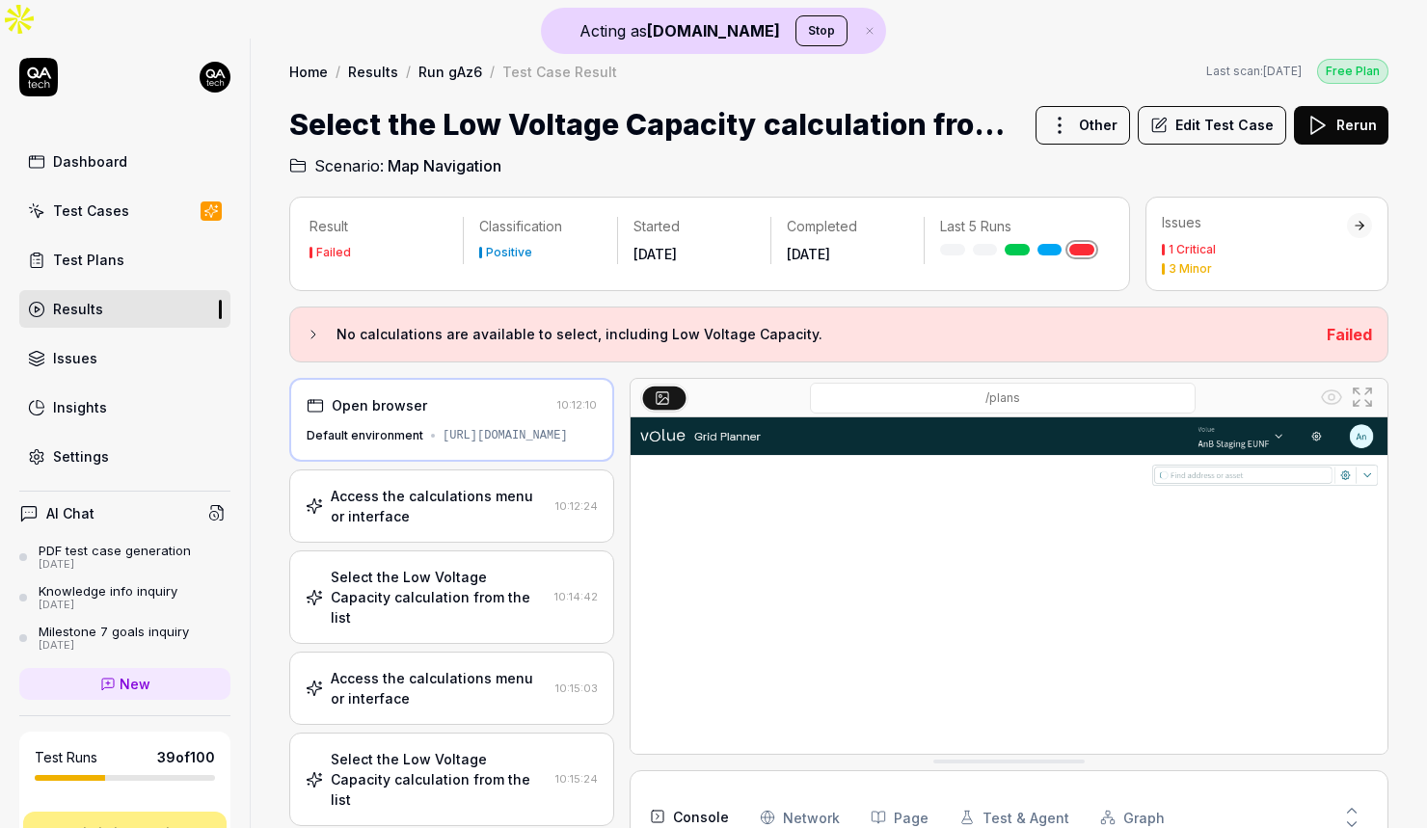
click at [461, 652] on div "Access the calculations menu or interface 10:15:03" at bounding box center [451, 688] width 325 height 73
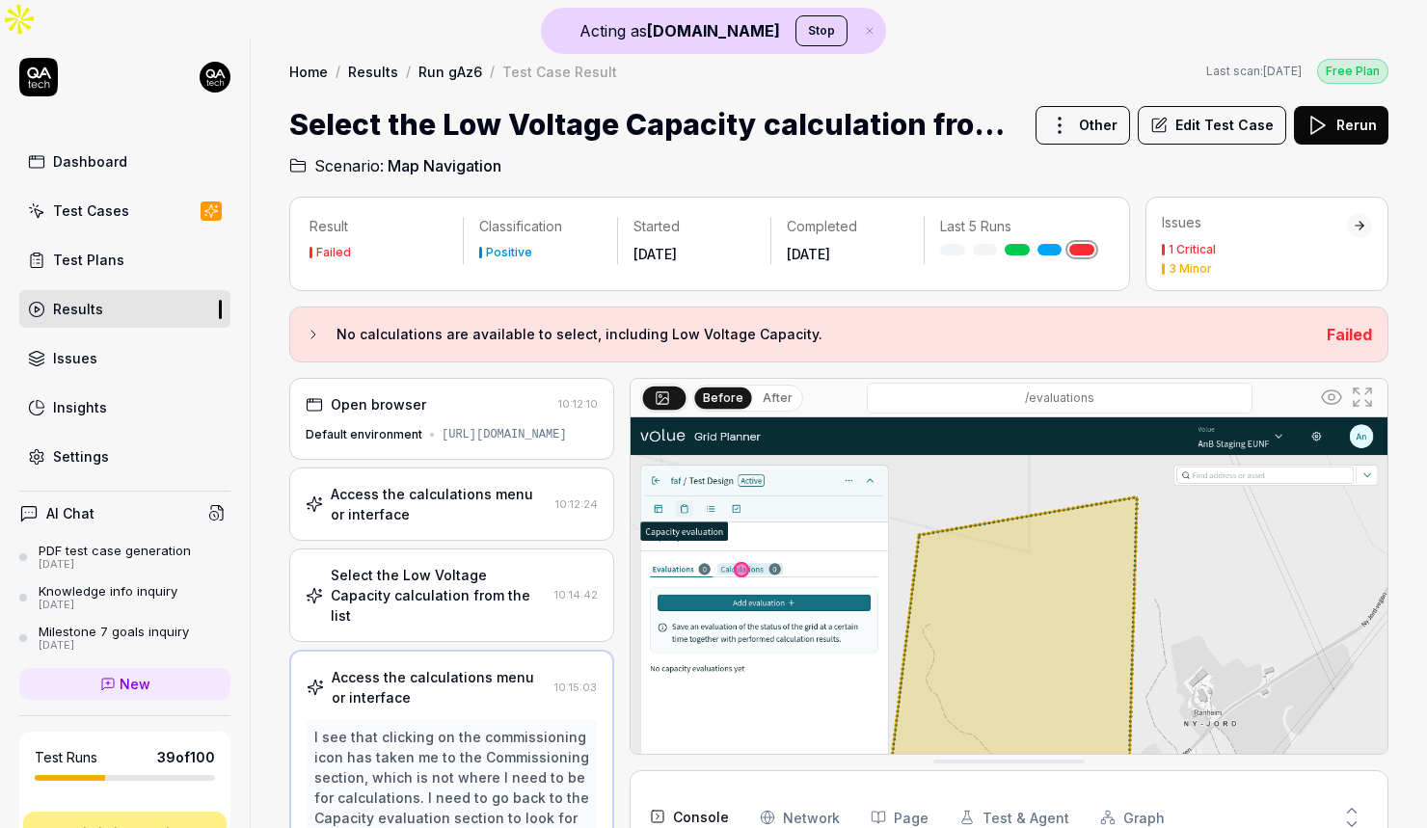
scroll to position [562, 0]
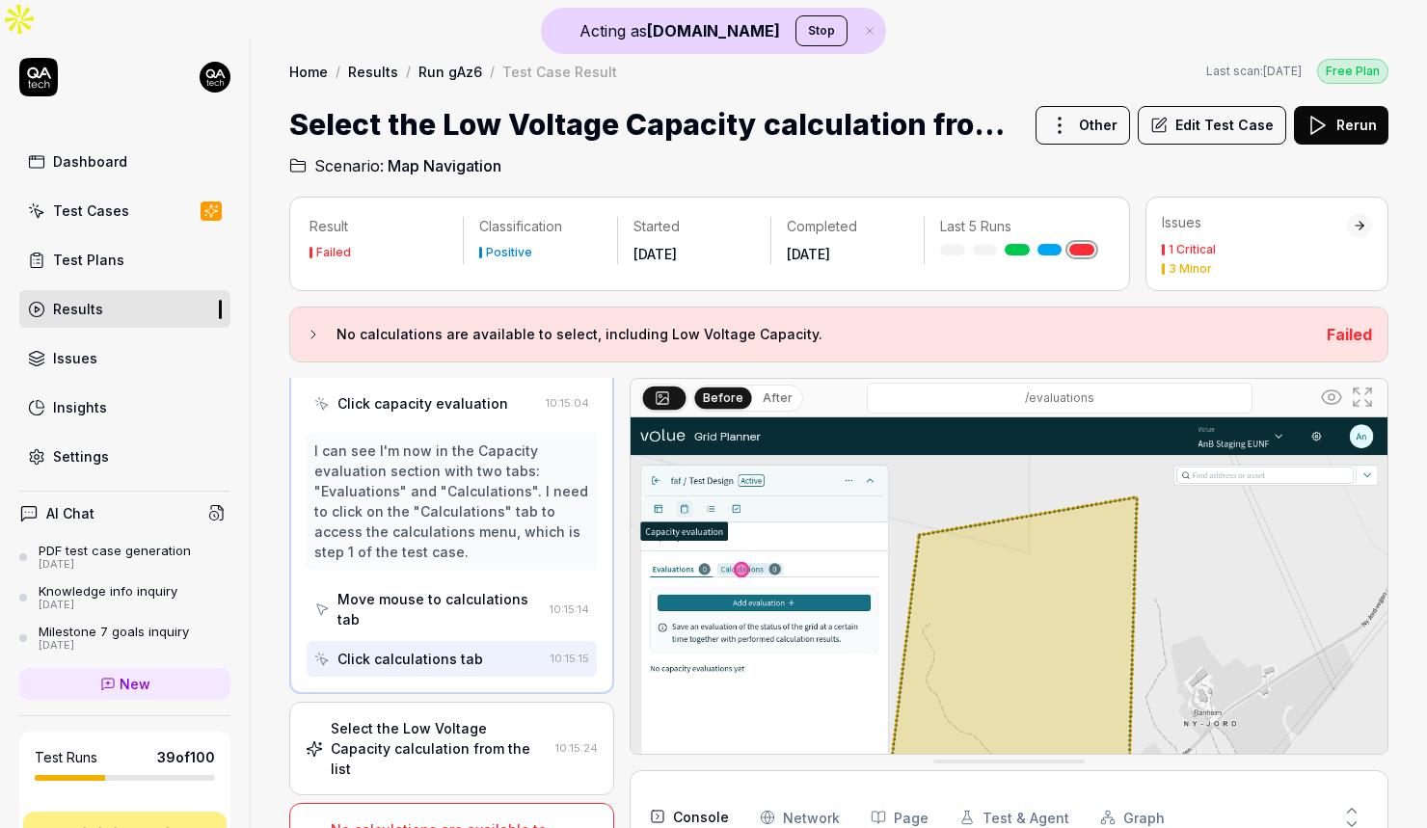
click at [493, 702] on div "Select the Low Voltage Capacity calculation from the list 10:15:24" at bounding box center [451, 749] width 325 height 94
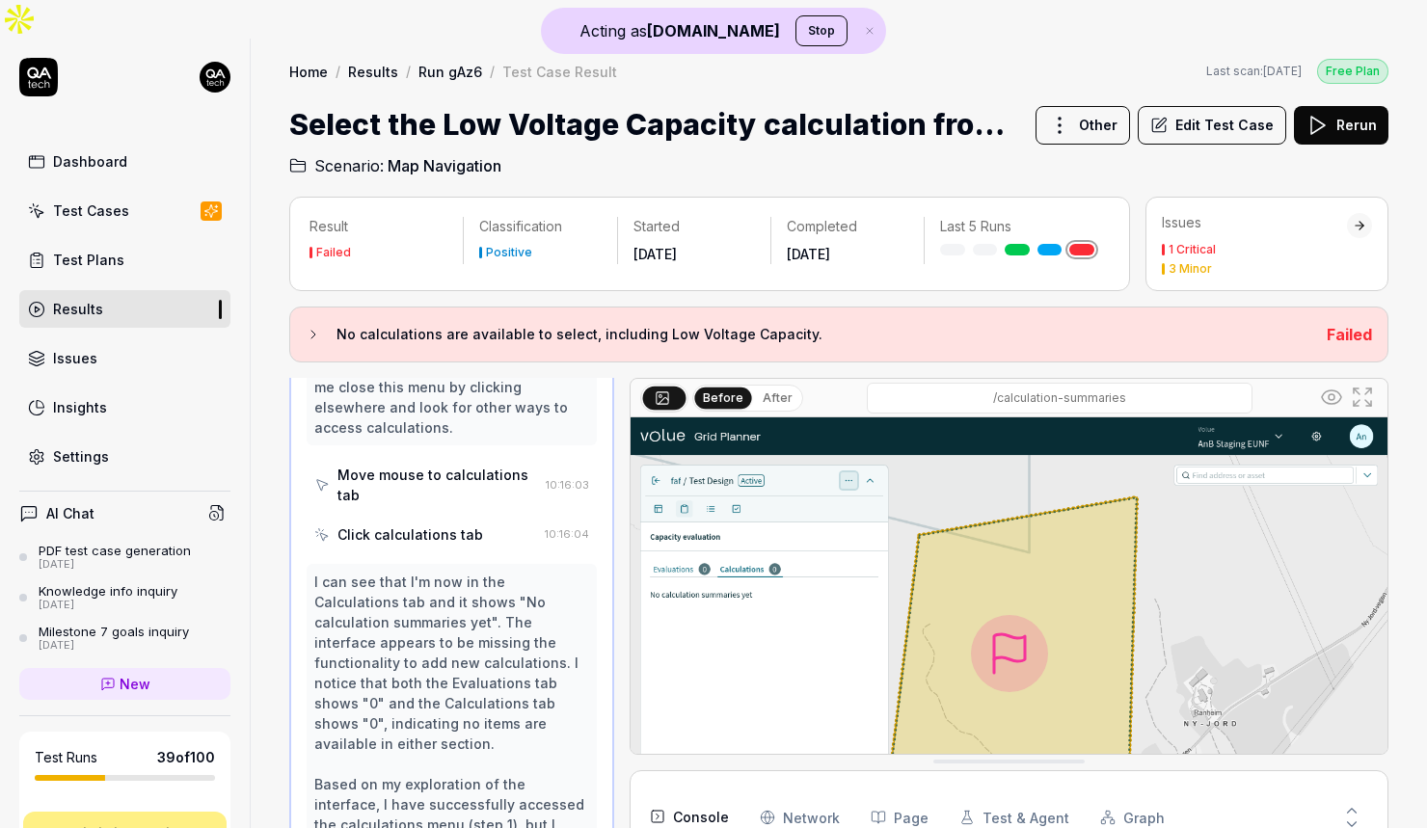
scroll to position [2012, 0]
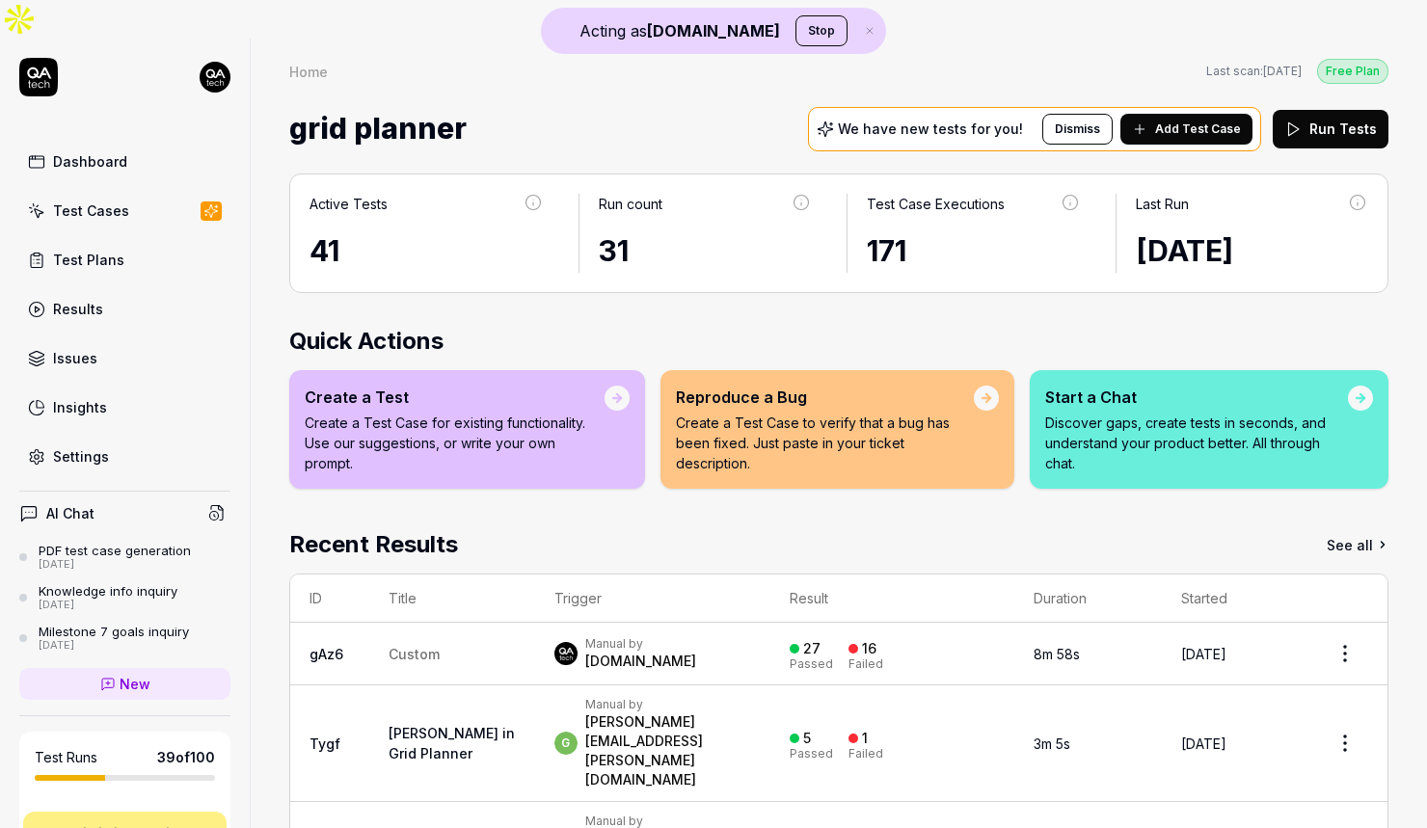
scroll to position [127, 0]
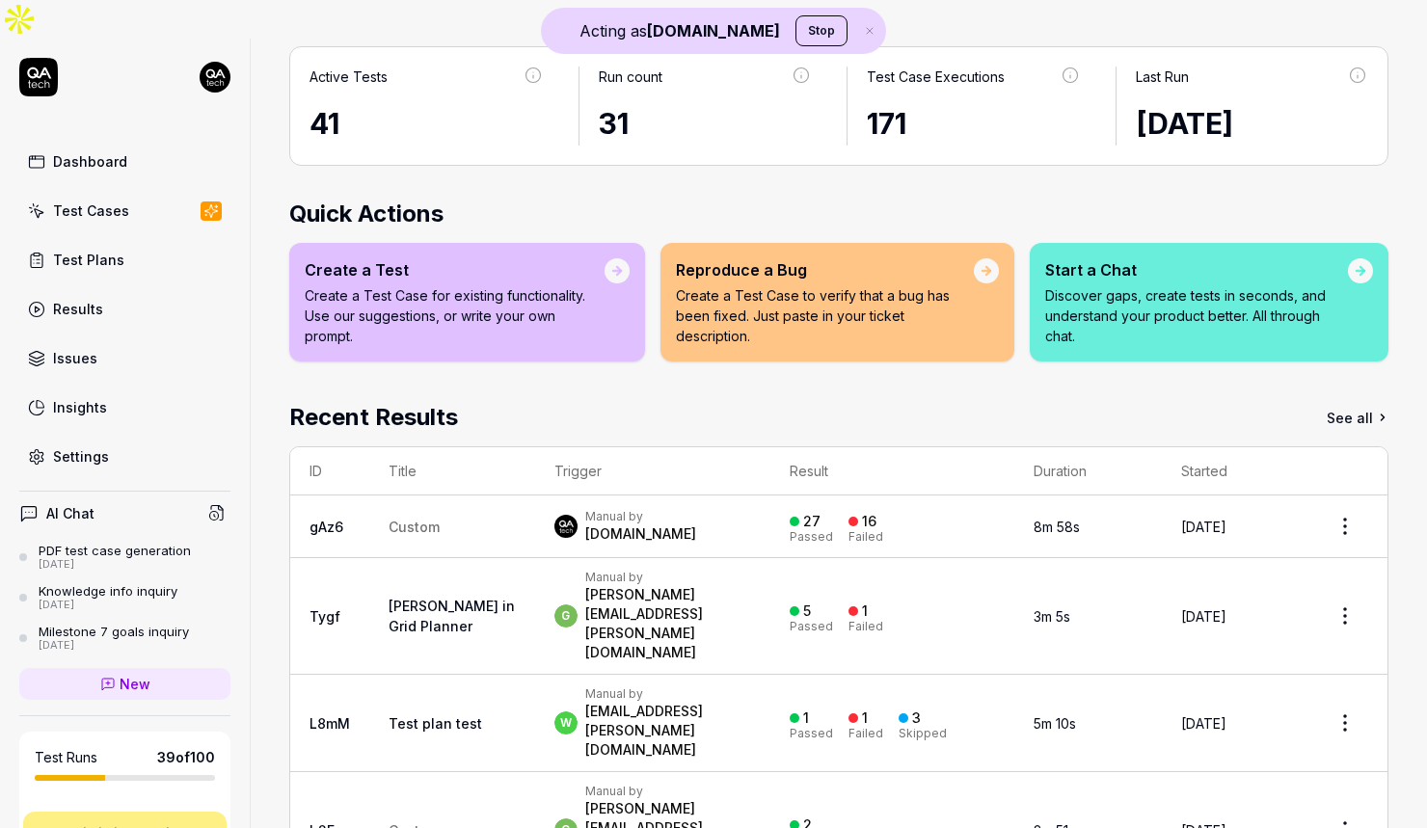
click at [416, 675] on td "Test plan test" at bounding box center [452, 723] width 166 height 97
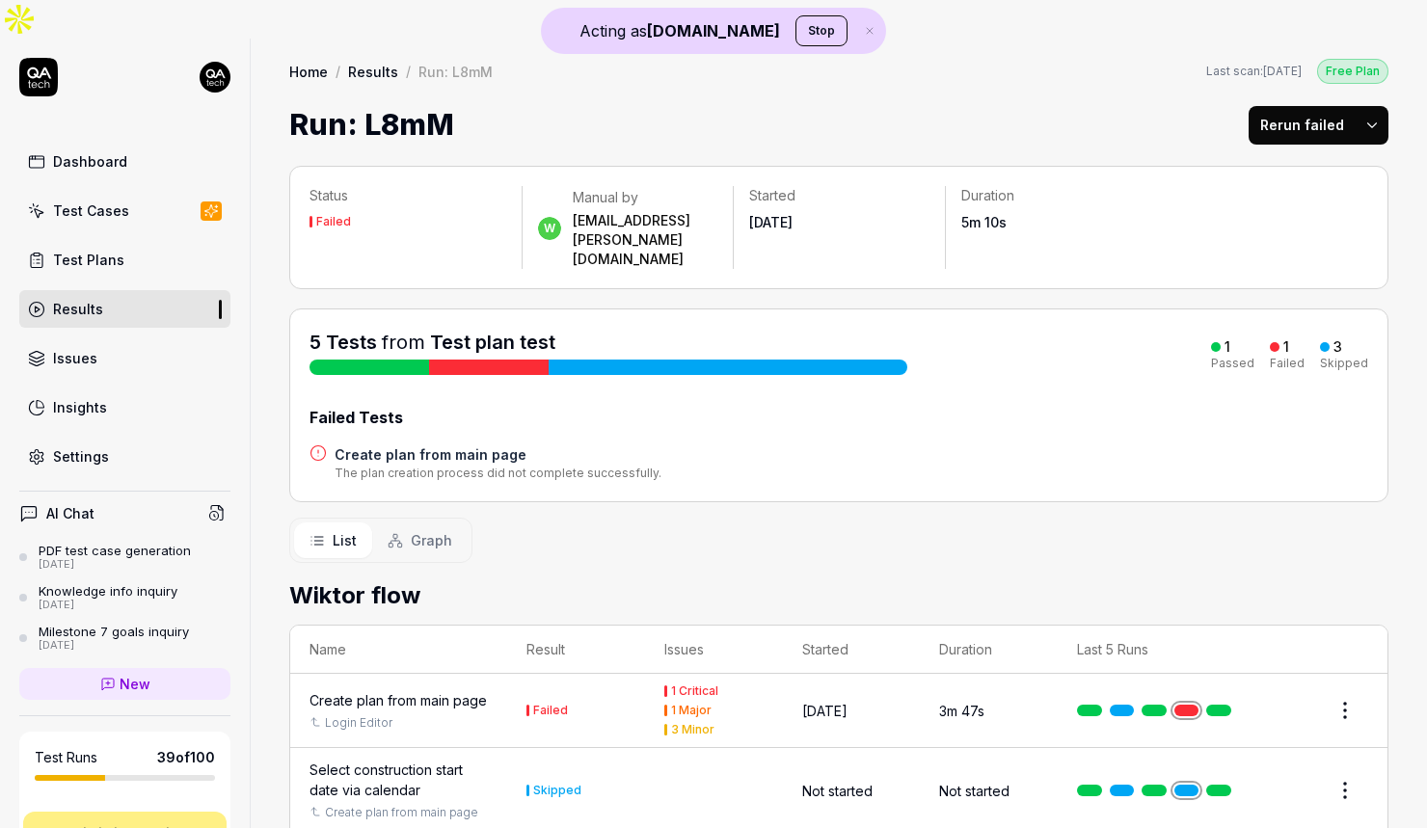
scroll to position [267, 0]
